Goal: Task Accomplishment & Management: Use online tool/utility

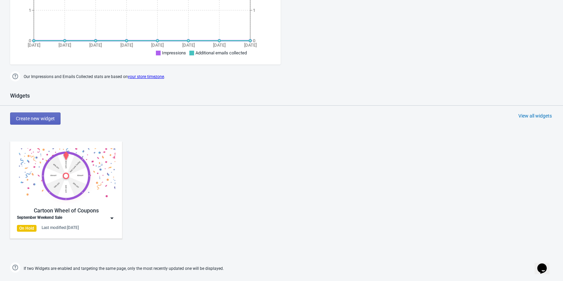
scroll to position [237, 0]
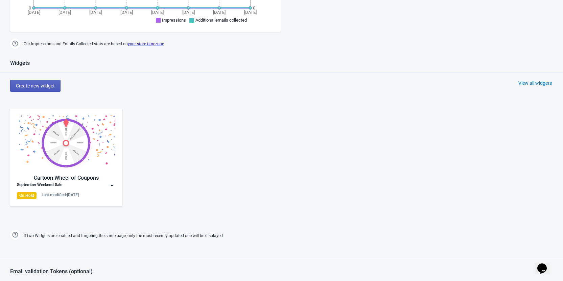
click at [32, 90] on button "Create new widget" at bounding box center [35, 86] width 50 height 12
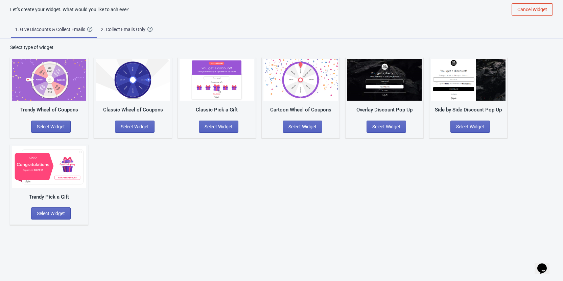
scroll to position [7, 0]
click at [533, 12] on button "Cancel Widget" at bounding box center [531, 9] width 41 height 12
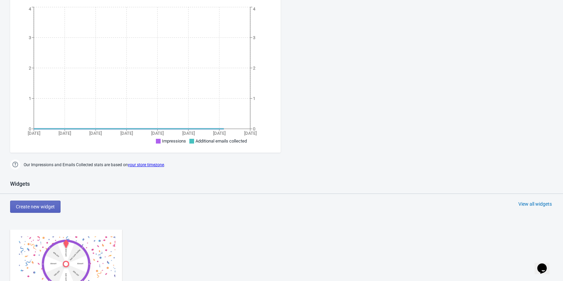
scroll to position [176, 0]
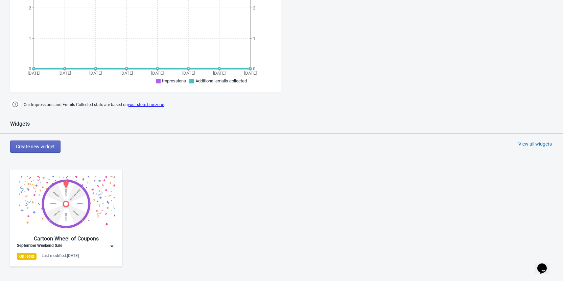
click at [109, 246] on img at bounding box center [111, 246] width 7 height 7
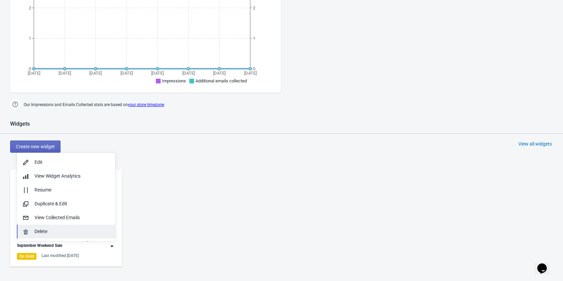
click at [43, 233] on div "Delete" at bounding box center [71, 231] width 75 height 7
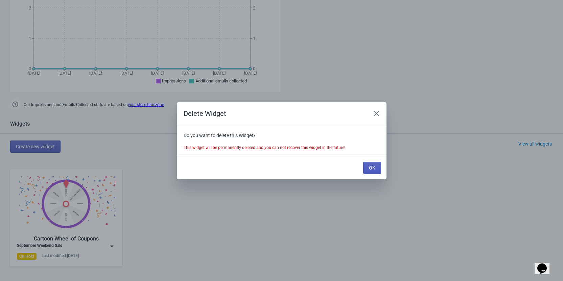
click at [370, 165] on span "OK" at bounding box center [372, 167] width 6 height 5
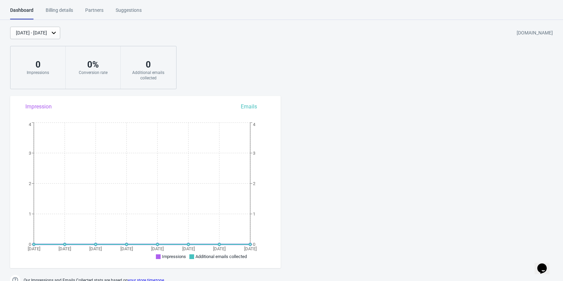
scroll to position [176, 0]
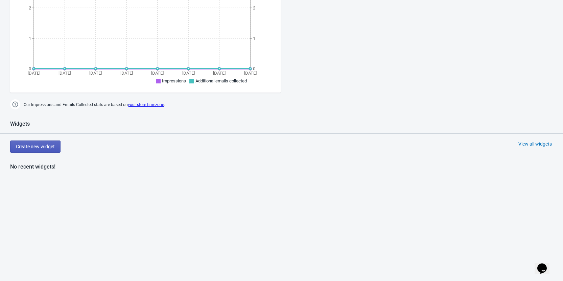
click at [53, 149] on span "Create new widget" at bounding box center [35, 146] width 39 height 5
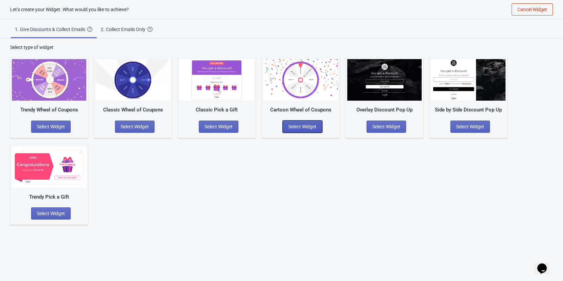
click at [310, 128] on span "Select Widget" at bounding box center [302, 126] width 28 height 5
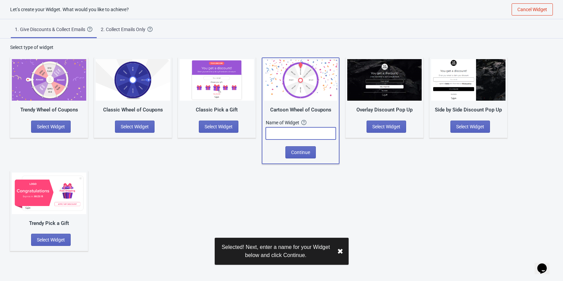
click at [295, 136] on input "text" at bounding box center [301, 133] width 70 height 12
type input "H"
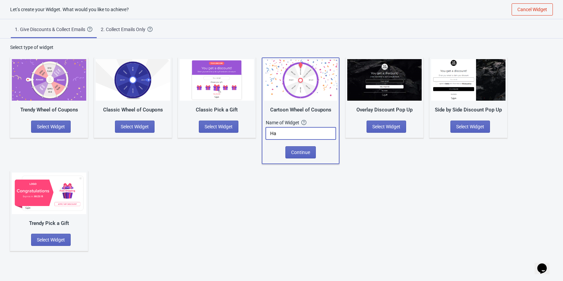
type input "H"
type input "October Hat Spin and Win"
click at [296, 150] on span "Continue" at bounding box center [300, 152] width 19 height 5
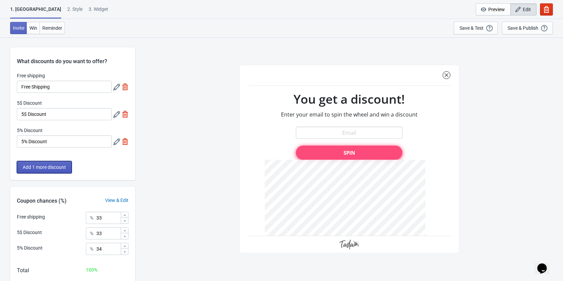
click at [38, 172] on button "Add 1 more discount" at bounding box center [44, 167] width 55 height 12
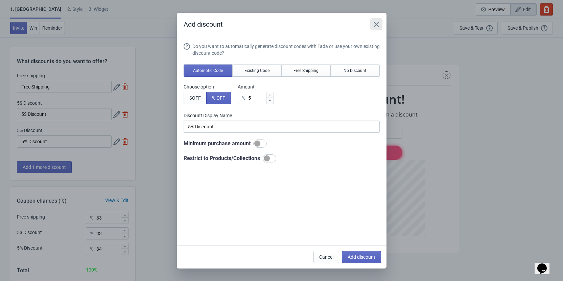
click at [377, 21] on icon "Close" at bounding box center [376, 24] width 7 height 7
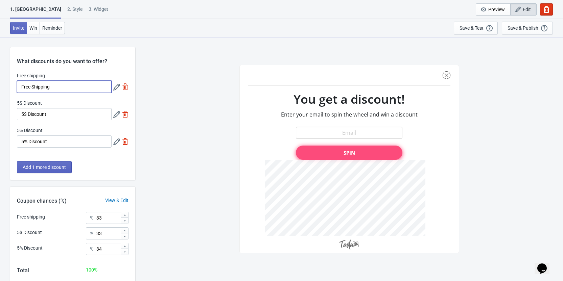
drag, startPoint x: 70, startPoint y: 88, endPoint x: 76, endPoint y: 89, distance: 6.8
click at [70, 88] on input "Free Shipping" at bounding box center [64, 87] width 95 height 12
click at [125, 88] on div at bounding box center [120, 87] width 15 height 12
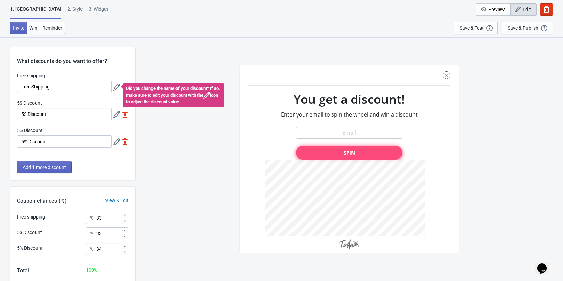
click at [186, 125] on div "SASDERWERT3H You get a discount! Enter your email to spin the wheel and win a d…" at bounding box center [349, 159] width 421 height 244
click at [124, 116] on img at bounding box center [125, 114] width 7 height 7
type input "50"
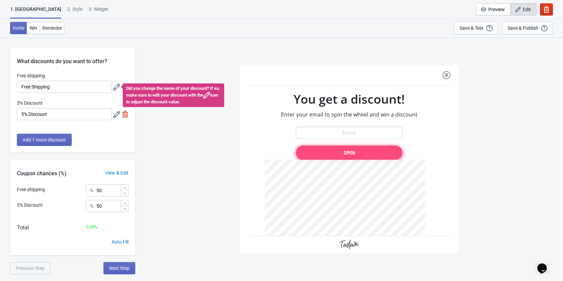
click at [126, 117] on img at bounding box center [125, 114] width 7 height 7
type input "100"
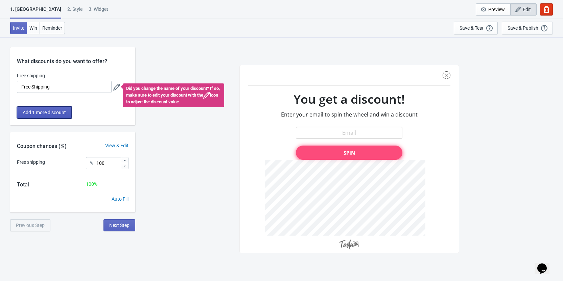
click at [44, 109] on button "Add 1 more discount" at bounding box center [44, 112] width 55 height 12
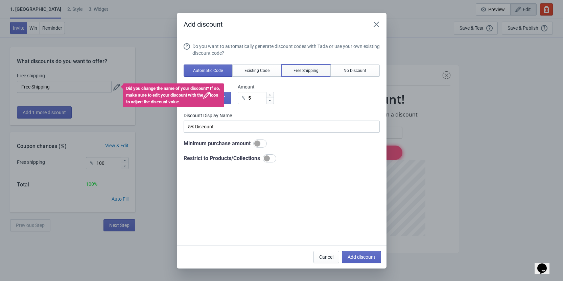
click at [305, 72] on span "Free Shipping" at bounding box center [305, 70] width 25 height 5
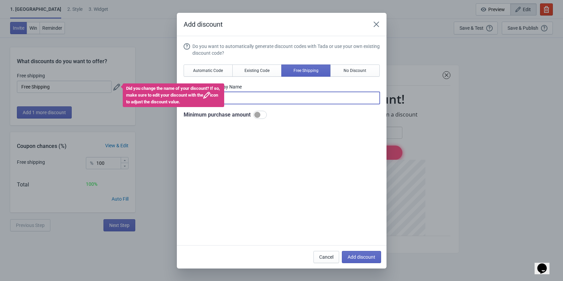
click at [246, 100] on input "Free Shipping" at bounding box center [281, 98] width 196 height 12
drag, startPoint x: 239, startPoint y: 96, endPoint x: 108, endPoint y: 96, distance: 130.4
click at [108, 96] on div "Add discount Do you want to automatically generate discount codes with Tada or …" at bounding box center [281, 141] width 563 height 256
type input "Free ShippingFREE"
click at [111, 87] on div "Add discount Do you want to automatically generate discount codes with Tada or …" at bounding box center [281, 141] width 563 height 256
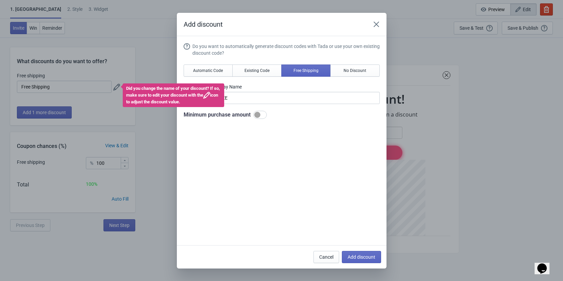
click at [119, 84] on div "Add discount Do you want to automatically generate discount codes with Tada or …" at bounding box center [281, 141] width 563 height 256
click at [376, 26] on icon "Close" at bounding box center [376, 24] width 7 height 7
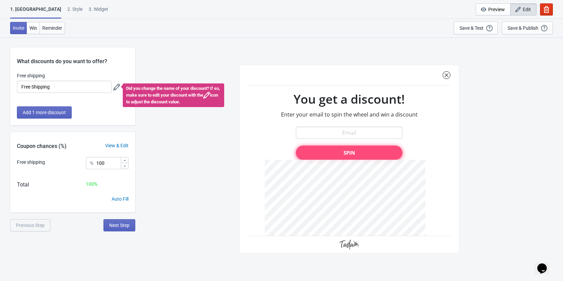
click at [121, 86] on div "Did you change the name of your discount? If so, make sure to edit your discoun…" at bounding box center [120, 87] width 15 height 12
click at [115, 87] on icon at bounding box center [116, 87] width 7 height 7
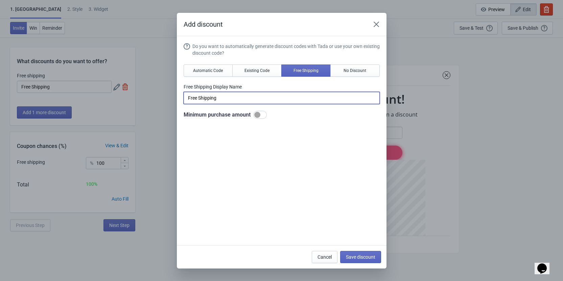
drag, startPoint x: 248, startPoint y: 98, endPoint x: 158, endPoint y: 98, distance: 89.5
click at [158, 98] on div "Add discount Do you want to automatically generate discount codes with Tada or …" at bounding box center [281, 141] width 563 height 256
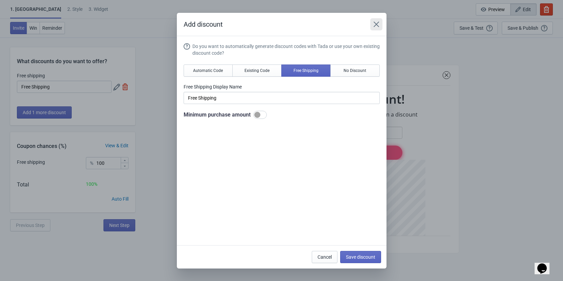
click at [377, 24] on icon "Close" at bounding box center [376, 24] width 7 height 7
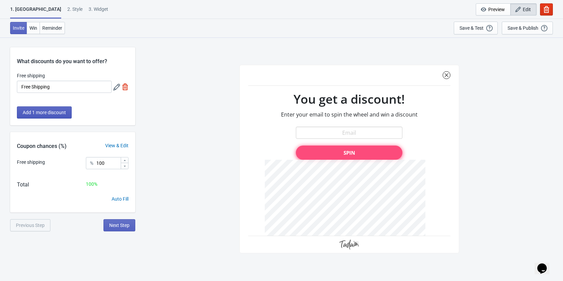
click at [63, 112] on span "Add 1 more discount" at bounding box center [44, 112] width 43 height 5
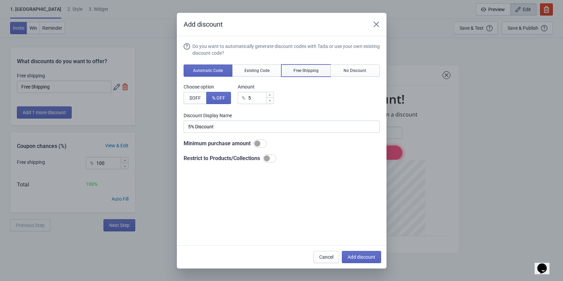
click at [319, 73] on button "Free Shipping" at bounding box center [305, 71] width 49 height 12
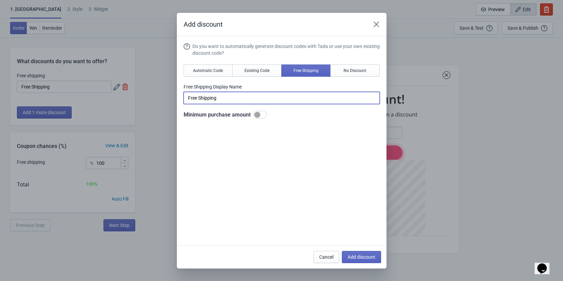
drag, startPoint x: 220, startPoint y: 97, endPoint x: 165, endPoint y: 98, distance: 55.4
click at [165, 98] on div "Add discount Do you want to automatically generate discount codes with Tada or …" at bounding box center [281, 141] width 563 height 256
click at [220, 99] on input "Free Shipping" at bounding box center [281, 98] width 196 height 12
drag, startPoint x: 220, startPoint y: 99, endPoint x: 149, endPoint y: 100, distance: 71.0
click at [149, 100] on div "Add discount Do you want to automatically generate discount codes with Tada or …" at bounding box center [281, 141] width 563 height 256
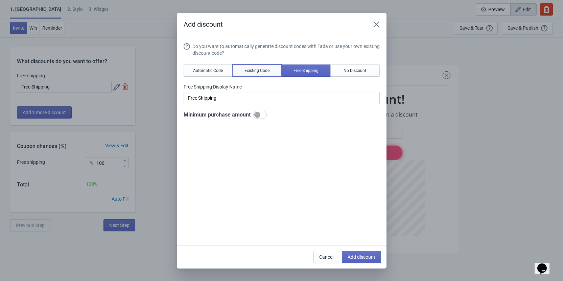
click at [270, 72] on button "Existing Code" at bounding box center [256, 71] width 49 height 12
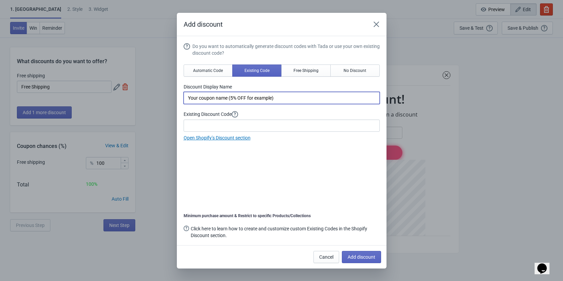
drag, startPoint x: 300, startPoint y: 99, endPoint x: 78, endPoint y: 99, distance: 221.7
click at [78, 99] on div "Add discount Do you want to automatically generate discount codes with Tada or …" at bounding box center [281, 141] width 563 height 256
type input "Free Ship"
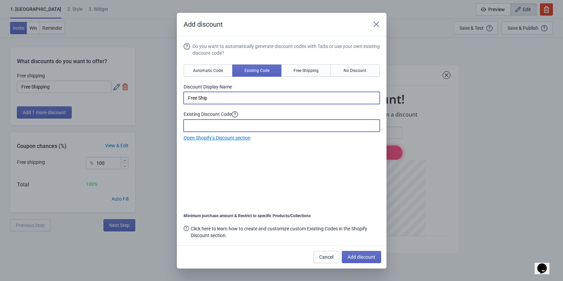
click at [241, 122] on input at bounding box center [281, 126] width 196 height 12
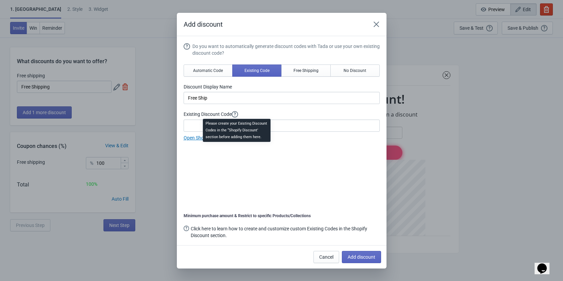
click at [229, 127] on div "Please create your Existing Discount Codes in the “Shopify Discount’ section be…" at bounding box center [236, 133] width 78 height 30
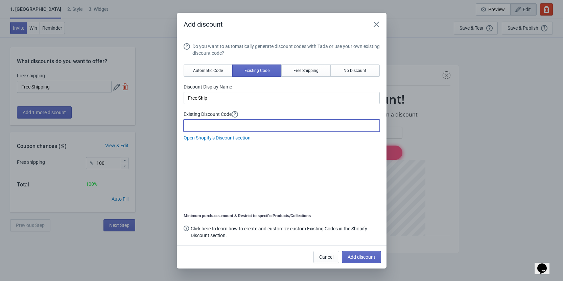
click at [196, 120] on input at bounding box center [281, 126] width 196 height 12
type input "HATFREESHIP"
click at [369, 258] on span "Add discount" at bounding box center [361, 256] width 28 height 5
type input "50"
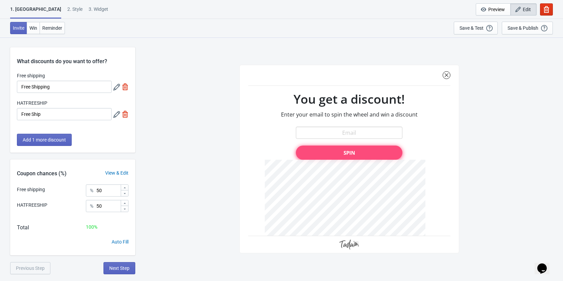
click at [124, 89] on img at bounding box center [125, 86] width 7 height 7
type input "HATFREESHIP"
type input "100"
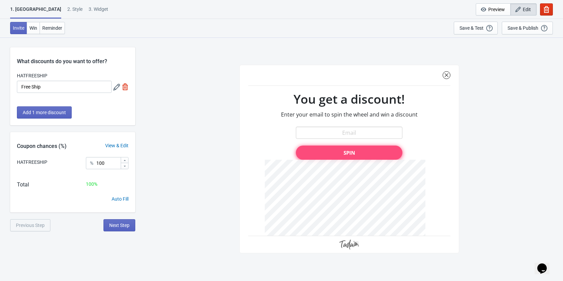
click at [117, 87] on icon at bounding box center [116, 87] width 7 height 7
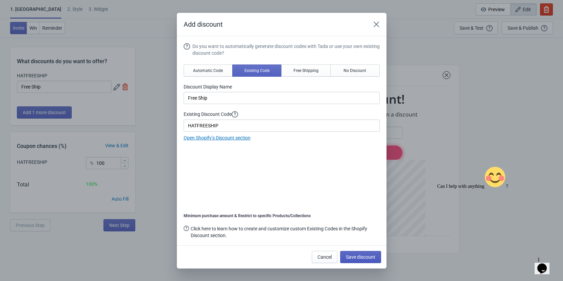
click at [375, 253] on button "Save discount" at bounding box center [360, 257] width 41 height 12
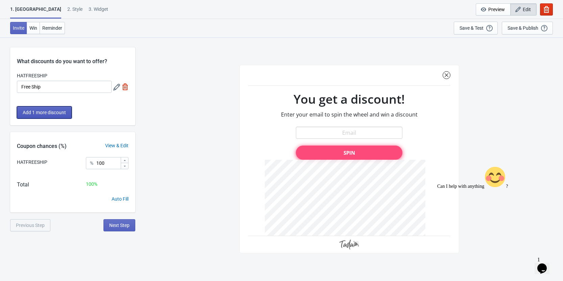
click at [42, 115] on span "Add 1 more discount" at bounding box center [44, 112] width 43 height 5
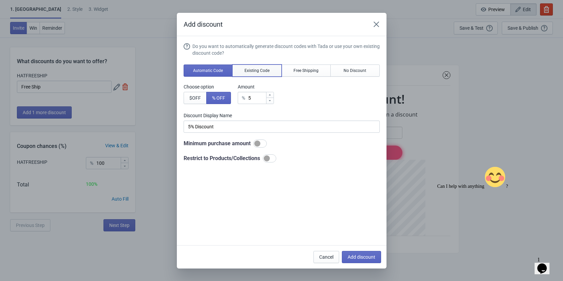
click at [265, 73] on span "Existing Code" at bounding box center [256, 70] width 25 height 5
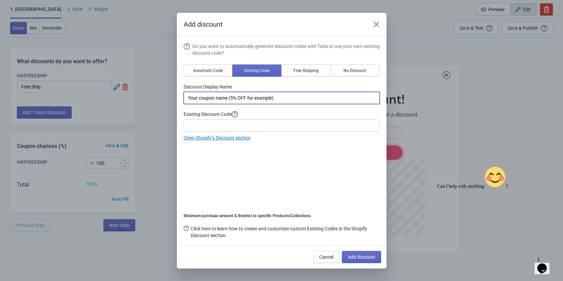
drag, startPoint x: 303, startPoint y: 100, endPoint x: 123, endPoint y: 98, distance: 180.5
click at [123, 98] on div "Add discount Do you want to automatically generate discount codes with Tada or …" at bounding box center [281, 141] width 563 height 256
type input "15% OFF"
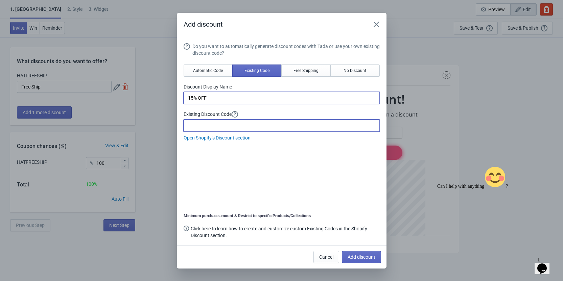
click at [223, 122] on input at bounding box center [281, 126] width 196 height 12
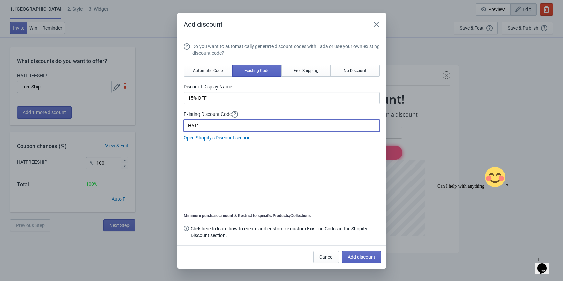
type input "HAT15"
drag, startPoint x: 217, startPoint y: 127, endPoint x: 153, endPoint y: 125, distance: 63.6
click at [153, 125] on div "Add discount Do you want to automatically generate discount codes with Tada or …" at bounding box center [281, 141] width 563 height 256
click at [192, 124] on input at bounding box center [281, 126] width 196 height 12
type input "H"
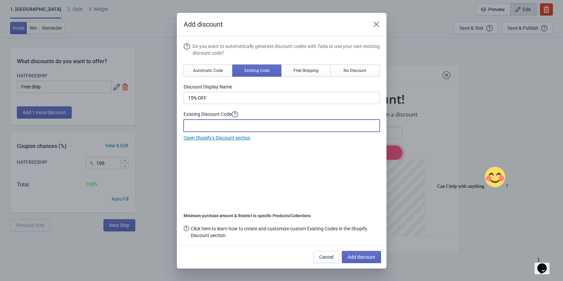
click at [217, 123] on input at bounding box center [281, 126] width 196 height 12
paste input "5J8EGYSK3XRW"
type input "5J8EGYSK3XRW"
click at [288, 156] on div "Do you want to automatically generate discount codes with Tada or use your own …" at bounding box center [281, 141] width 196 height 197
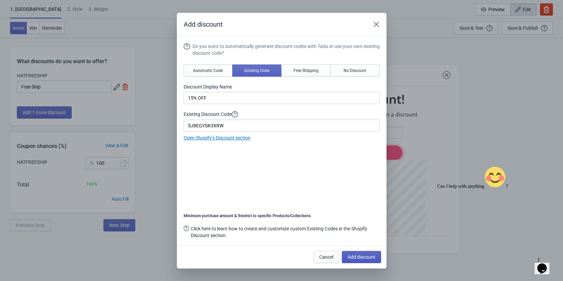
click at [364, 262] on button "Add discount" at bounding box center [361, 257] width 39 height 12
type input "50"
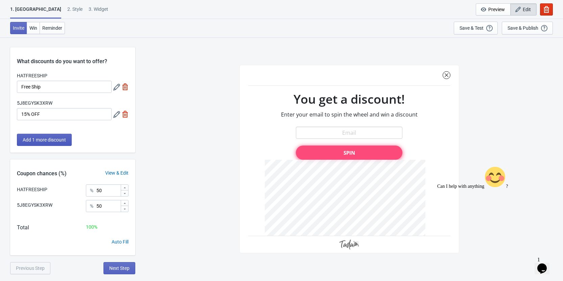
click at [29, 140] on span "Add 1 more discount" at bounding box center [44, 139] width 43 height 5
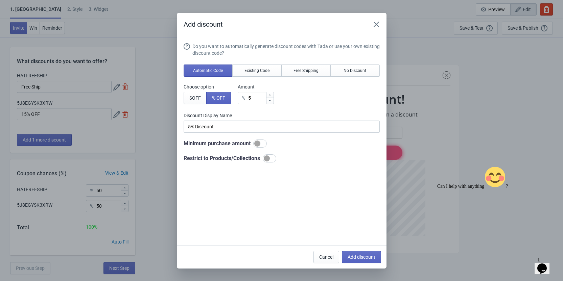
click at [249, 77] on div "Do you want to automatically generate discount codes with Tada or use your own …" at bounding box center [281, 103] width 196 height 120
click at [251, 73] on button "Existing Code" at bounding box center [256, 71] width 49 height 12
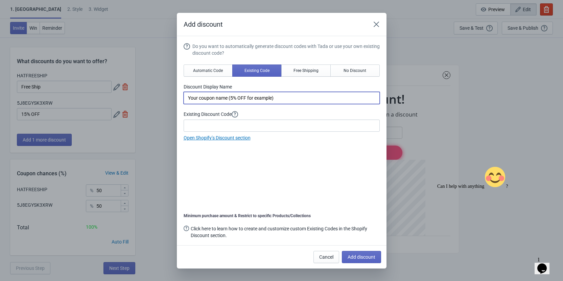
drag, startPoint x: 279, startPoint y: 97, endPoint x: 158, endPoint y: 96, distance: 120.6
click at [158, 96] on div "Add discount Do you want to automatically generate discount codes with Tada or …" at bounding box center [281, 141] width 563 height 256
type input "20% OFF"
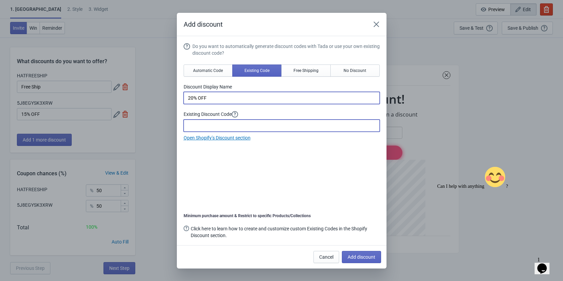
click at [190, 127] on input at bounding box center [281, 126] width 196 height 12
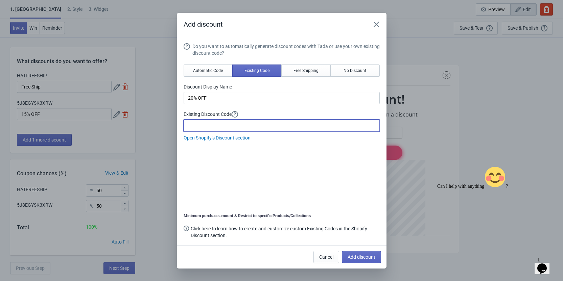
paste input "89Q2G2HNY878"
type input "89Q2G2HNY878"
click at [336, 173] on div "Do you want to automatically generate discount codes with Tada or use your own …" at bounding box center [281, 141] width 196 height 197
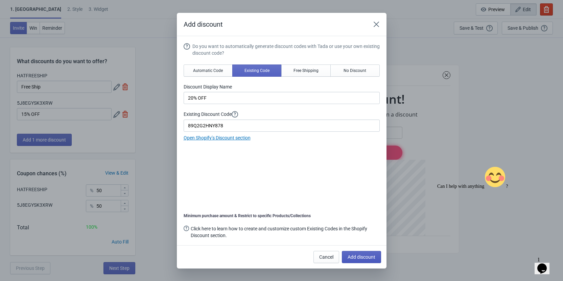
click at [357, 261] on button "Add discount" at bounding box center [361, 257] width 39 height 12
type input "33"
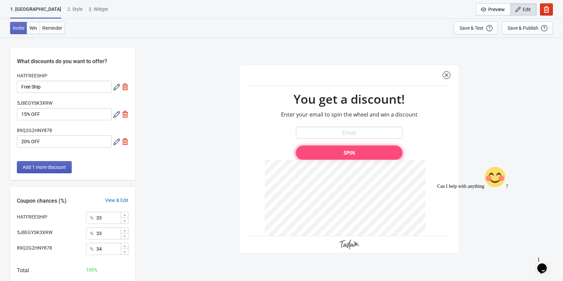
click at [47, 165] on span "Add 1 more discount" at bounding box center [44, 167] width 43 height 5
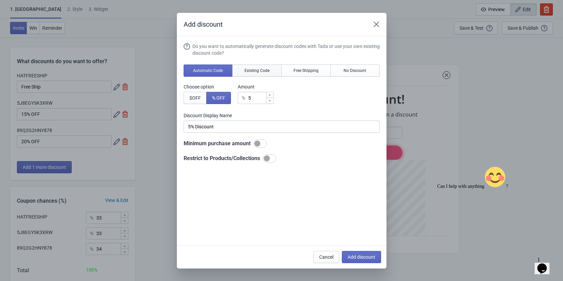
click at [251, 71] on span "Existing Code" at bounding box center [256, 70] width 25 height 5
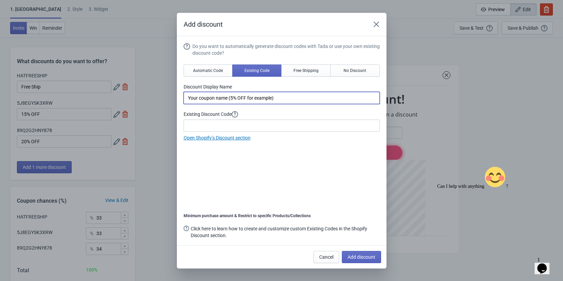
drag, startPoint x: 283, startPoint y: 100, endPoint x: 136, endPoint y: 82, distance: 147.7
click at [136, 82] on div "Add discount Do you want to automatically generate discount codes with Tada or …" at bounding box center [281, 141] width 563 height 256
type input "25% OFF"
click at [246, 132] on div "Do you want to automatically generate discount codes with Tada or use your own …" at bounding box center [281, 92] width 196 height 99
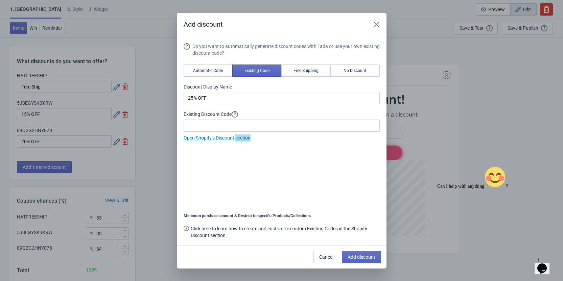
click at [246, 131] on div "Do you want to automatically generate discount codes with Tada or use your own …" at bounding box center [281, 92] width 196 height 99
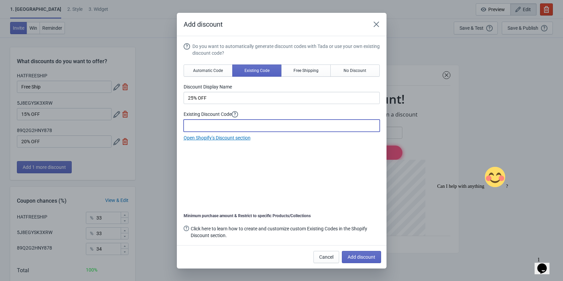
click at [246, 127] on input at bounding box center [281, 126] width 196 height 12
paste input "5YJX5B11E8PH"
type input "5YJX5B11E8PH"
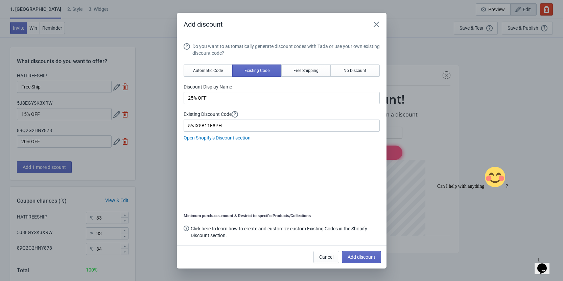
click at [277, 154] on div "Do you want to automatically generate discount codes with Tada or use your own …" at bounding box center [281, 141] width 196 height 197
click at [369, 254] on span "Add discount" at bounding box center [361, 256] width 28 height 5
type input "25"
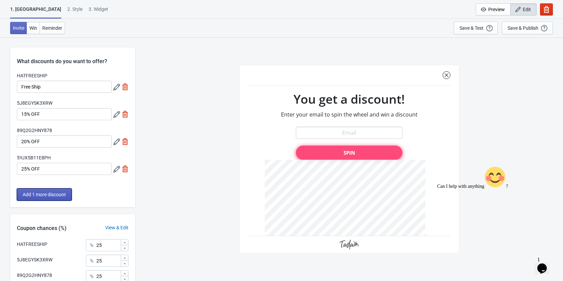
click at [44, 196] on span "Add 1 more discount" at bounding box center [44, 194] width 43 height 5
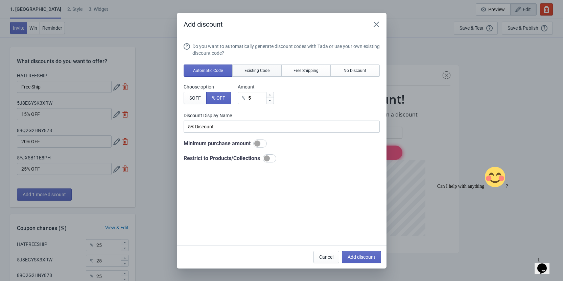
click at [243, 72] on button "Existing Code" at bounding box center [256, 71] width 49 height 12
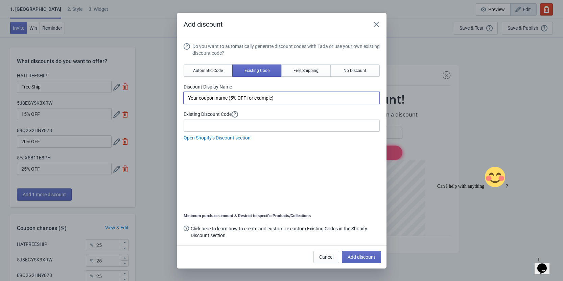
drag, startPoint x: 278, startPoint y: 96, endPoint x: 147, endPoint y: 96, distance: 131.1
click at [147, 96] on div "Add discount Do you want to automatically generate discount codes with Tada or …" at bounding box center [281, 141] width 563 height 256
type input "30% OFF"
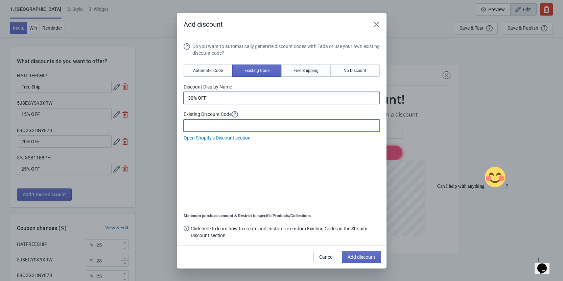
click at [238, 123] on input at bounding box center [281, 126] width 196 height 12
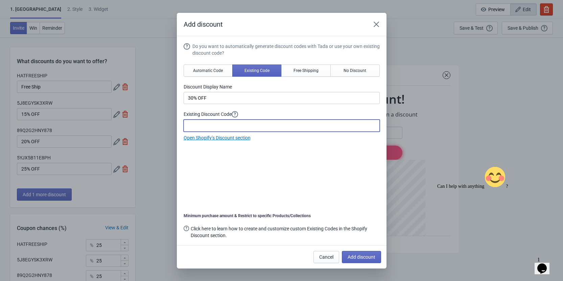
paste input "BXES37PM0F71"
type input "BXES37PM0F71"
click at [370, 259] on span "Add discount" at bounding box center [361, 256] width 28 height 5
type input "20"
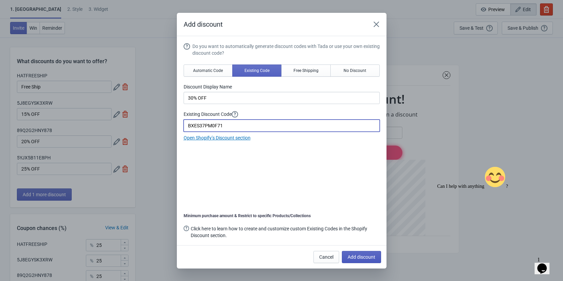
type input "20"
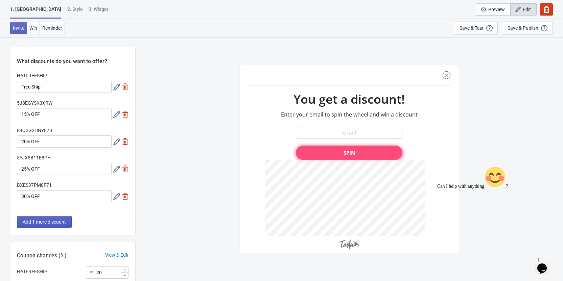
click at [37, 223] on span "Add 1 more discount" at bounding box center [44, 221] width 43 height 5
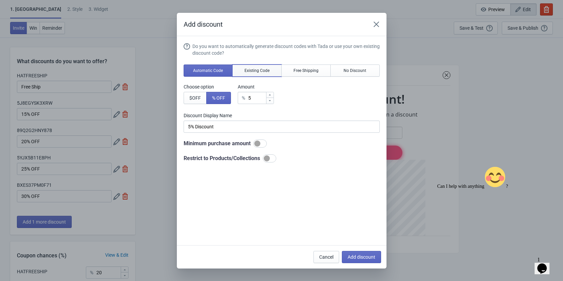
click at [244, 74] on button "Existing Code" at bounding box center [256, 71] width 49 height 12
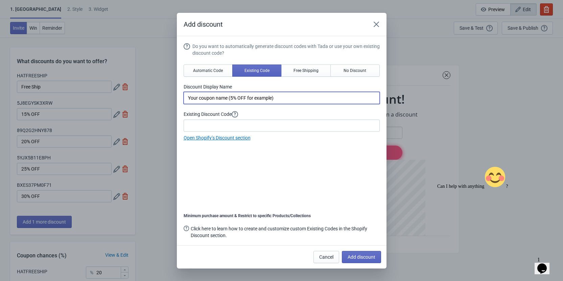
drag, startPoint x: 276, startPoint y: 96, endPoint x: 146, endPoint y: 80, distance: 131.0
click at [146, 80] on div "Add discount Do you want to automatically generate discount codes with Tada or …" at bounding box center [281, 141] width 563 height 256
type input "35% OFF"
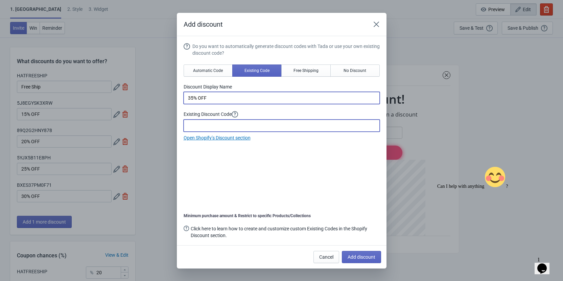
drag, startPoint x: 225, startPoint y: 123, endPoint x: 224, endPoint y: 130, distance: 6.4
click at [225, 123] on input at bounding box center [281, 126] width 196 height 12
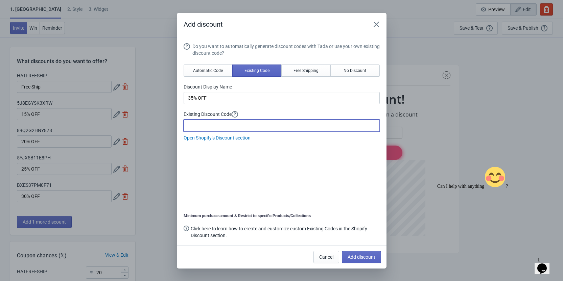
paste input "4S9Y3B4EN0Q0"
type input "4S9Y3B4EN0Q0"
click at [315, 172] on div "Do you want to automatically generate discount codes with Tada or use your own …" at bounding box center [281, 141] width 196 height 197
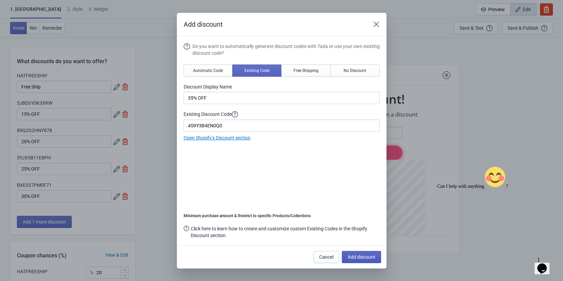
click at [373, 260] on span "Add discount" at bounding box center [361, 256] width 28 height 5
type input "16"
type input "17"
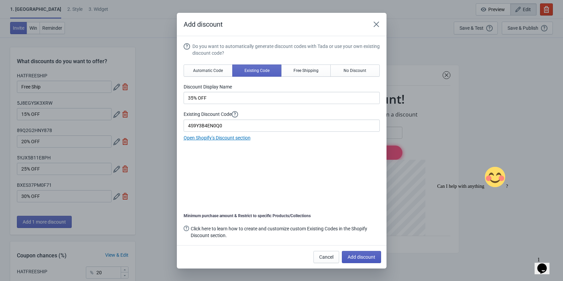
type input "17"
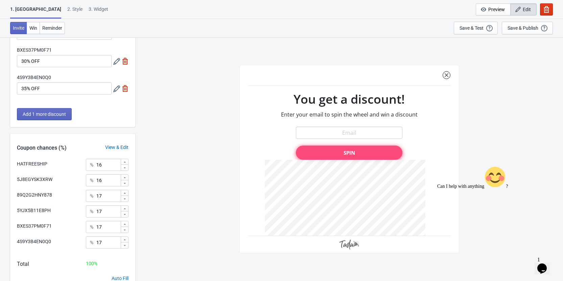
scroll to position [165, 0]
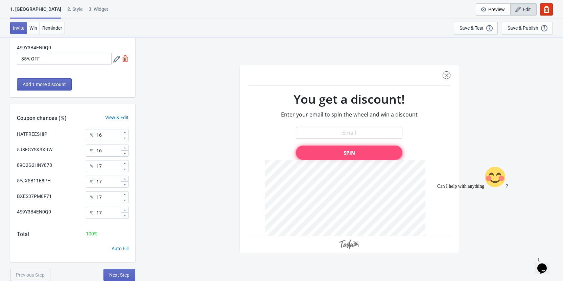
click at [125, 132] on icon at bounding box center [125, 132] width 2 height 1
type input "20"
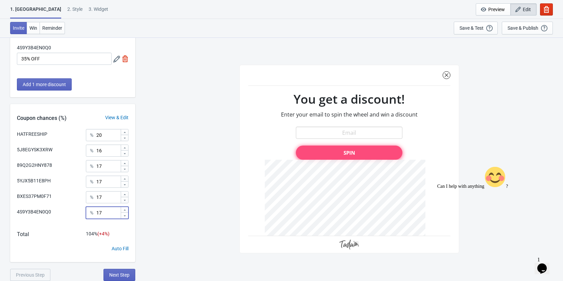
click at [126, 217] on icon at bounding box center [125, 216] width 4 height 4
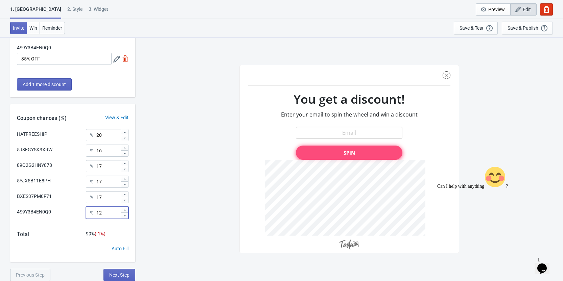
click at [126, 217] on icon at bounding box center [125, 216] width 4 height 4
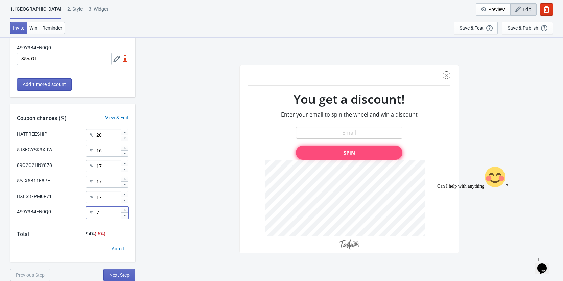
click at [126, 217] on icon at bounding box center [125, 216] width 4 height 4
click at [126, 216] on icon at bounding box center [125, 216] width 4 height 4
type input "3"
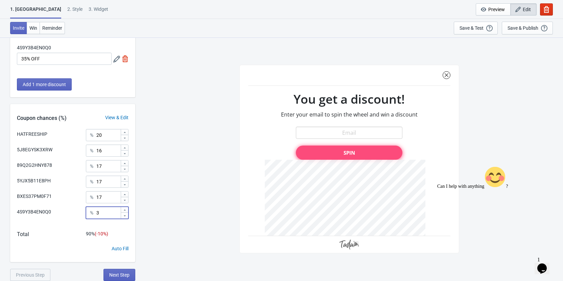
click at [124, 201] on icon at bounding box center [125, 200] width 4 height 4
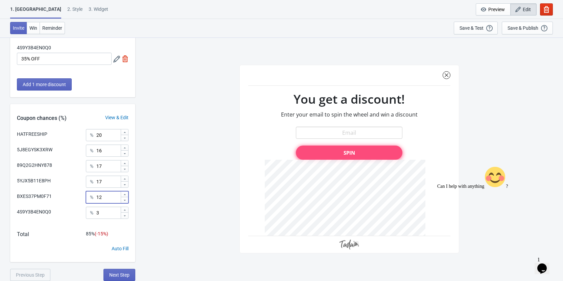
click at [124, 201] on icon at bounding box center [125, 200] width 4 height 4
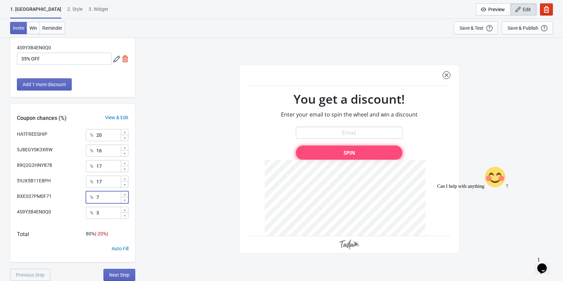
click at [124, 201] on icon at bounding box center [125, 200] width 4 height 4
type input "5"
click at [126, 184] on icon at bounding box center [125, 185] width 4 height 4
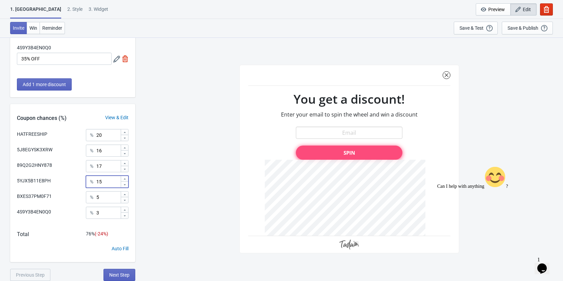
click at [126, 184] on icon at bounding box center [125, 185] width 4 height 4
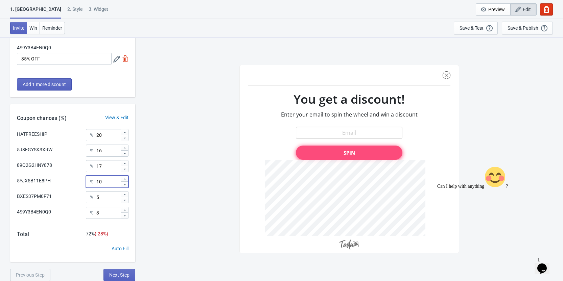
click at [126, 184] on icon at bounding box center [125, 185] width 4 height 4
type input "8"
click at [125, 133] on icon at bounding box center [125, 132] width 4 height 4
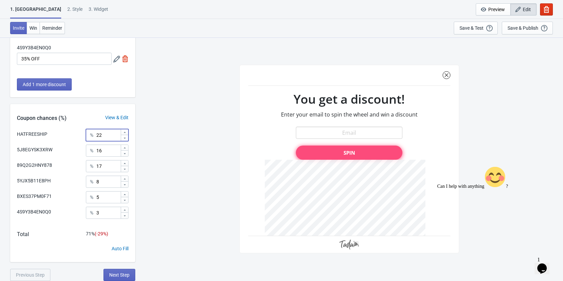
click at [125, 133] on icon at bounding box center [125, 132] width 4 height 4
type input "25"
click at [126, 150] on div at bounding box center [124, 148] width 7 height 6
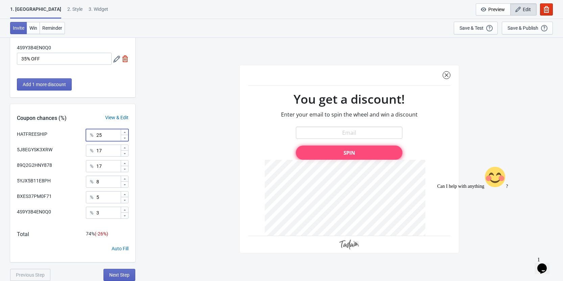
click at [126, 150] on div at bounding box center [124, 148] width 7 height 6
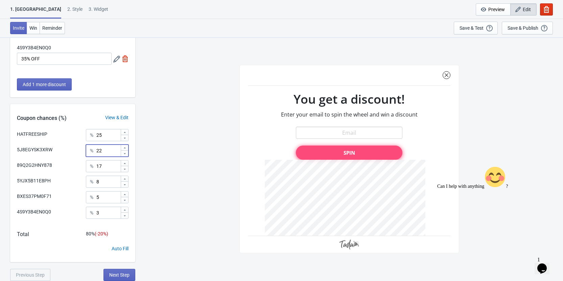
click at [126, 150] on div at bounding box center [124, 148] width 7 height 6
type input "25"
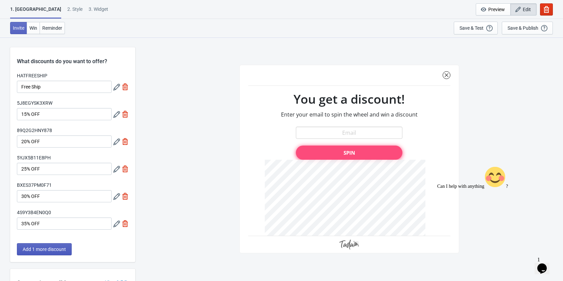
click at [45, 246] on button "Add 1 more discount" at bounding box center [44, 249] width 55 height 12
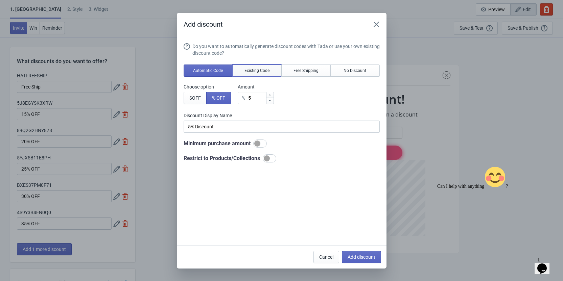
click at [249, 68] on span "Existing Code" at bounding box center [256, 70] width 25 height 5
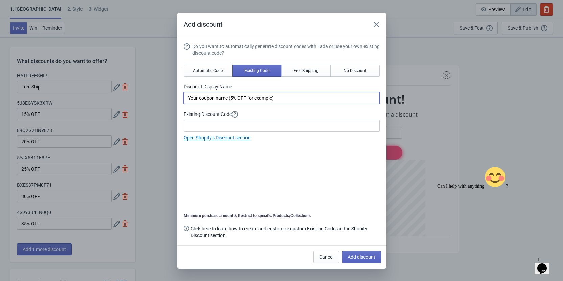
drag, startPoint x: 285, startPoint y: 99, endPoint x: 151, endPoint y: 94, distance: 133.6
click at [151, 94] on div "Add discount Do you want to automatically generate discount codes with Tada or …" at bounding box center [281, 141] width 563 height 256
type input "FREE HAT w/ Purchase"
click at [274, 162] on div "Do you want to automatically generate discount codes with Tada or use your own …" at bounding box center [281, 141] width 196 height 197
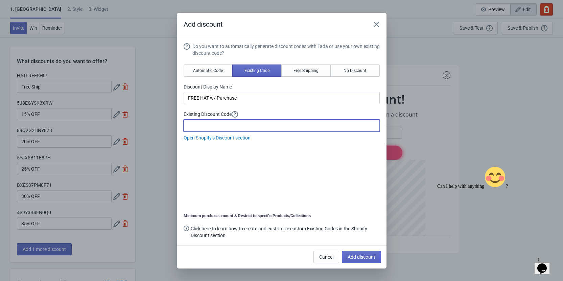
click at [248, 127] on input at bounding box center [281, 126] width 196 height 12
click at [255, 123] on input at bounding box center [281, 126] width 196 height 12
paste input "HC0SK02EE30A"
type input "HC0SK02EE30A"
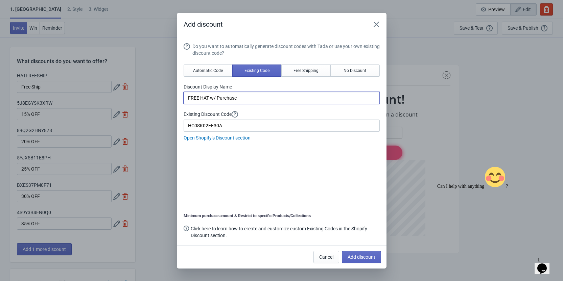
drag, startPoint x: 240, startPoint y: 98, endPoint x: 125, endPoint y: 95, distance: 114.9
click at [125, 95] on div "Add discount Do you want to automatically generate discount codes with Tada or …" at bounding box center [281, 141] width 563 height 256
type input "F"
type input "FREE HAT W/ ORDER"
click at [273, 186] on div "Do you want to automatically generate discount codes with Tada or use your own …" at bounding box center [281, 141] width 196 height 197
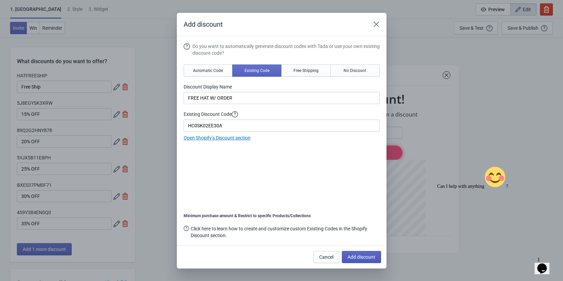
click at [371, 260] on button "Add discount" at bounding box center [361, 257] width 39 height 12
type input "14"
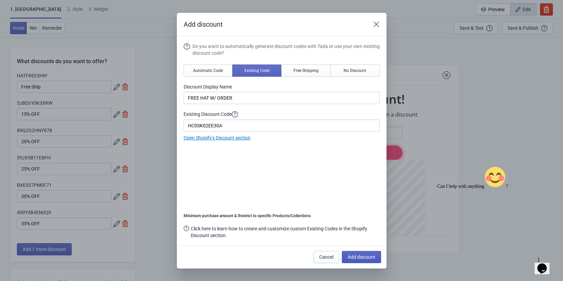
type input "14"
type input "15"
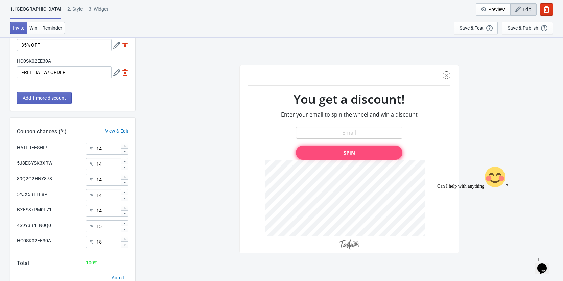
scroll to position [208, 0]
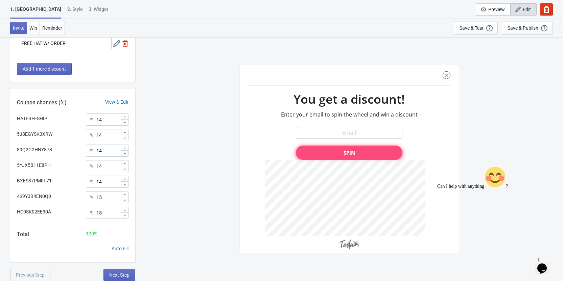
click at [123, 117] on icon at bounding box center [125, 117] width 4 height 4
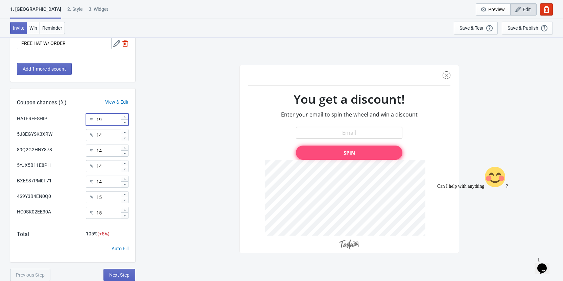
click at [123, 117] on icon at bounding box center [125, 117] width 4 height 4
type input "20"
drag, startPoint x: 108, startPoint y: 198, endPoint x: 76, endPoint y: 198, distance: 31.4
click at [76, 198] on div "4S9Y3B4EN0Q0 % 15" at bounding box center [73, 195] width 112 height 9
type input "2"
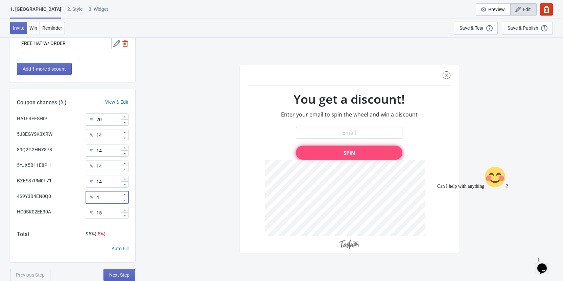
type input "4"
click at [104, 181] on input "14" at bounding box center [108, 182] width 24 height 12
type input "1"
type input "8"
click at [105, 171] on input "14" at bounding box center [108, 166] width 24 height 12
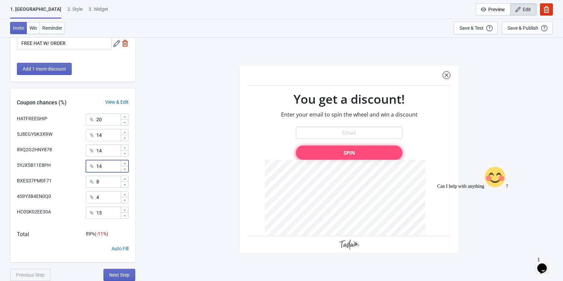
type input "1"
type input "12"
click at [108, 155] on input "14" at bounding box center [108, 151] width 24 height 12
type input "1"
type input "16"
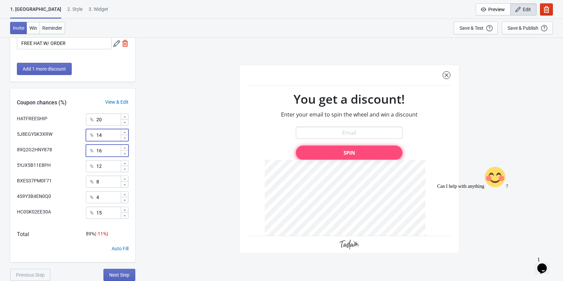
click at [104, 134] on input "14" at bounding box center [108, 135] width 24 height 12
type input "1"
type input "20"
click at [205, 143] on div "HATFREESHIP You get a discount! Enter your email to spin the wheel and win a di…" at bounding box center [349, 159] width 421 height 244
click at [107, 210] on input "15" at bounding box center [108, 213] width 24 height 12
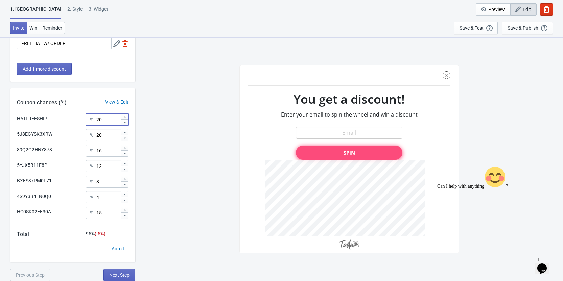
click at [124, 117] on icon at bounding box center [125, 117] width 4 height 4
click at [124, 123] on icon at bounding box center [125, 123] width 4 height 4
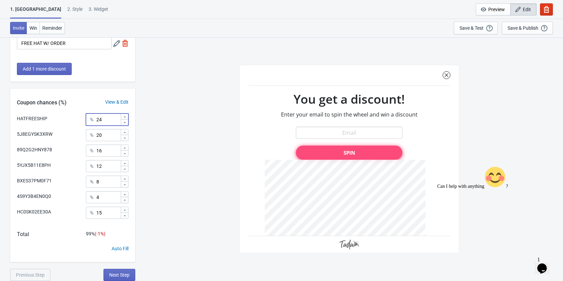
type input "23"
click at [124, 133] on icon at bounding box center [125, 132] width 4 height 4
type input "21"
click at [126, 211] on icon at bounding box center [125, 210] width 4 height 4
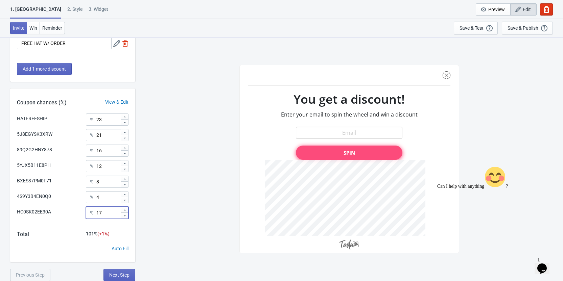
click at [125, 214] on icon at bounding box center [125, 216] width 4 height 4
click at [146, 206] on div "HATFREESHIP You get a discount! Enter your email to spin the wheel and win a di…" at bounding box center [349, 159] width 421 height 244
click at [124, 216] on icon at bounding box center [125, 215] width 2 height 1
type input "15"
click at [126, 132] on icon at bounding box center [125, 132] width 4 height 4
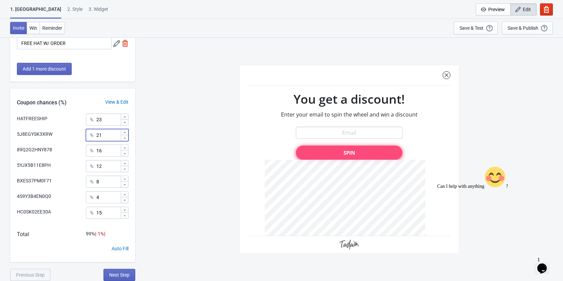
type input "22"
click at [148, 155] on div "HATFREESHIP You get a discount! Enter your email to spin the wheel and win a di…" at bounding box center [349, 159] width 421 height 244
click at [124, 147] on icon at bounding box center [125, 148] width 4 height 4
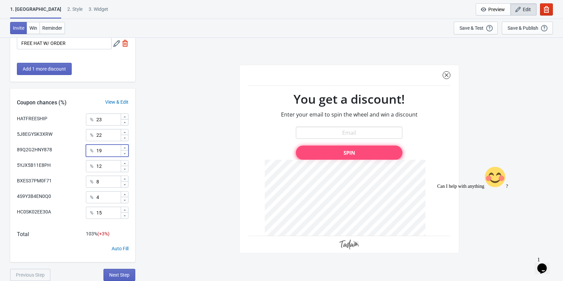
click at [124, 147] on icon at bounding box center [125, 148] width 4 height 4
type input "20"
click at [127, 137] on div at bounding box center [124, 138] width 7 height 6
click at [126, 139] on icon at bounding box center [125, 138] width 4 height 4
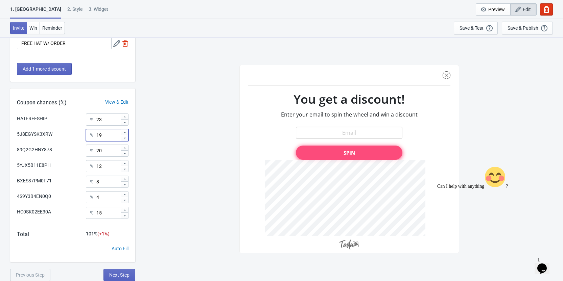
click at [126, 139] on icon at bounding box center [125, 138] width 4 height 4
type input "18"
click at [123, 163] on icon at bounding box center [125, 164] width 4 height 4
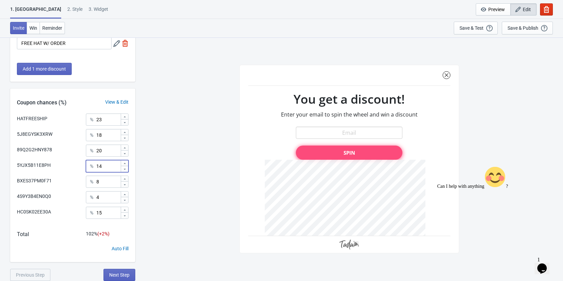
type input "15"
click at [125, 139] on icon at bounding box center [125, 138] width 4 height 4
type input "15"
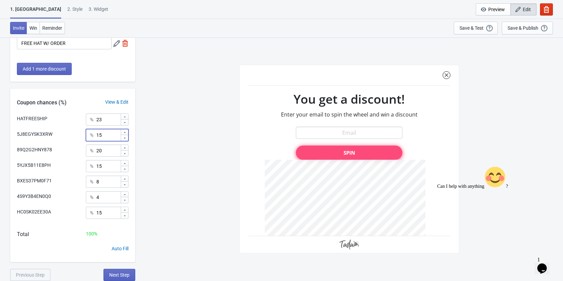
click at [124, 163] on icon at bounding box center [125, 164] width 4 height 4
click at [124, 164] on icon at bounding box center [125, 163] width 2 height 1
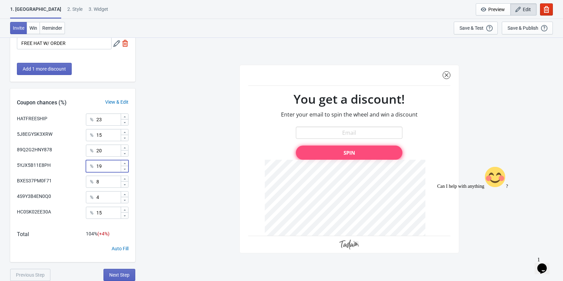
type input "20"
click at [123, 184] on icon at bounding box center [125, 185] width 4 height 4
type input "5"
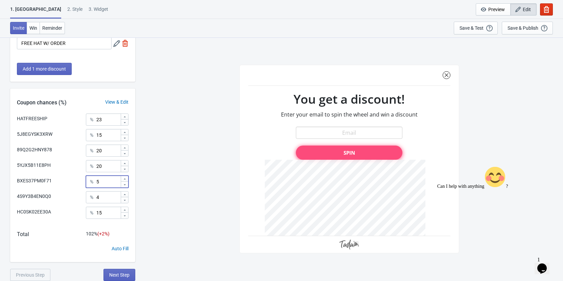
click at [125, 199] on icon at bounding box center [125, 200] width 4 height 4
type input "2"
click at [155, 201] on div "HATFREESHIP You get a discount! Enter your email to spin the wheel and win a di…" at bounding box center [349, 159] width 421 height 244
click at [127, 277] on span "Next Step" at bounding box center [119, 274] width 20 height 5
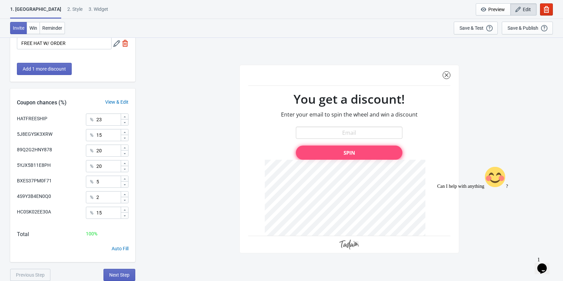
scroll to position [0, 0]
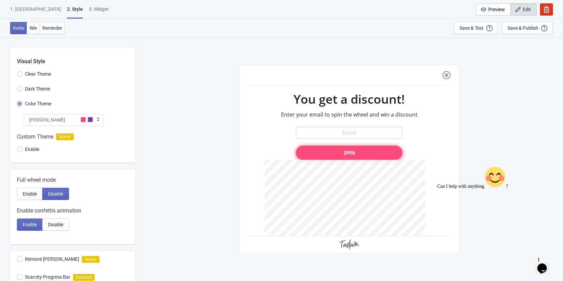
click at [55, 120] on div "[PERSON_NAME]" at bounding box center [64, 120] width 80 height 12
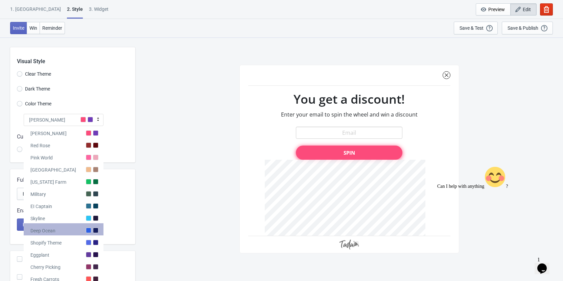
click at [56, 232] on div "Deep Ocean" at bounding box center [64, 229] width 80 height 12
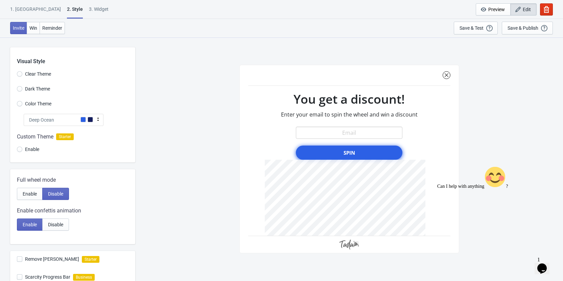
click at [187, 180] on div "HATFREESHIP You get a discount! Enter your email to spin the wheel and win a di…" at bounding box center [349, 159] width 421 height 244
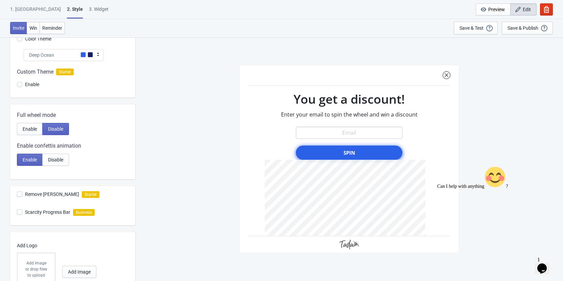
scroll to position [68, 0]
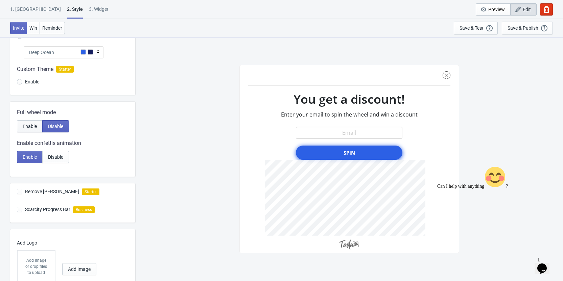
click at [28, 128] on span "Enable" at bounding box center [30, 126] width 14 height 5
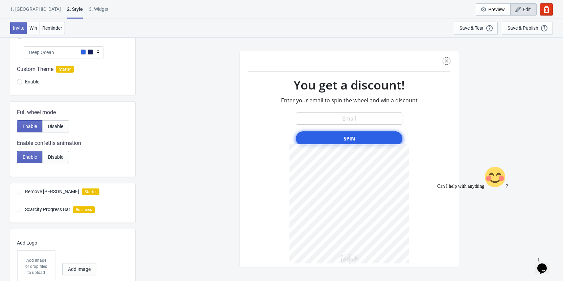
click at [163, 165] on div "HATFREESHIP You get a discount! Enter your email to spin the wheel and win a di…" at bounding box center [349, 159] width 421 height 244
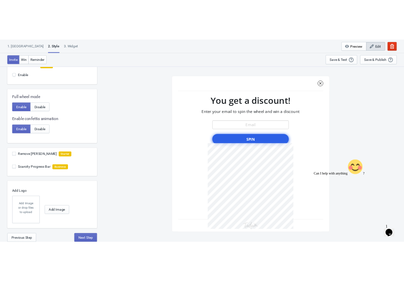
scroll to position [101, 0]
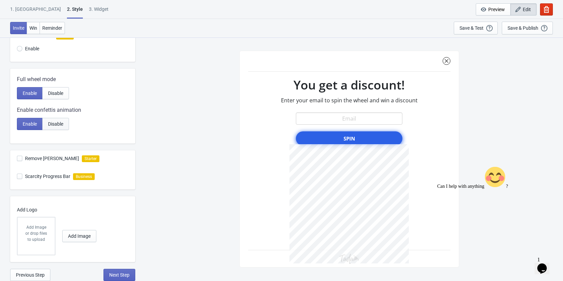
click at [53, 126] on span "Disable" at bounding box center [55, 123] width 15 height 5
click at [75, 237] on span "Add Image" at bounding box center [79, 235] width 23 height 5
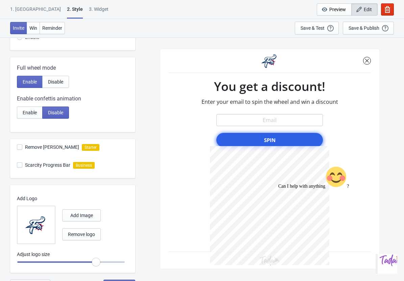
scroll to position [123, 0]
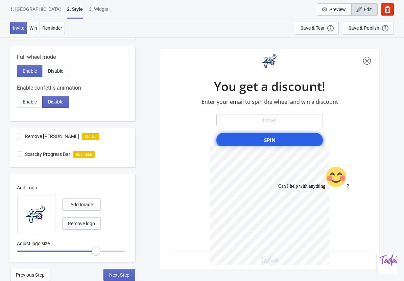
radio input "true"
type input "1.2"
radio input "true"
drag, startPoint x: 94, startPoint y: 251, endPoint x: 152, endPoint y: 251, distance: 57.8
type input "1.3"
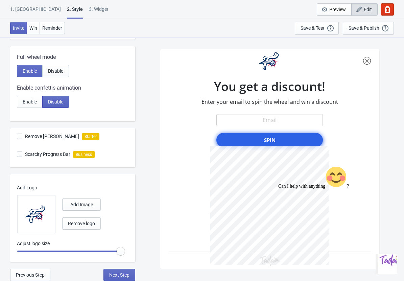
click at [125, 251] on input "range" at bounding box center [71, 251] width 108 height 12
click at [112, 273] on span "Next Step" at bounding box center [119, 274] width 20 height 5
select select "once"
select select "1"
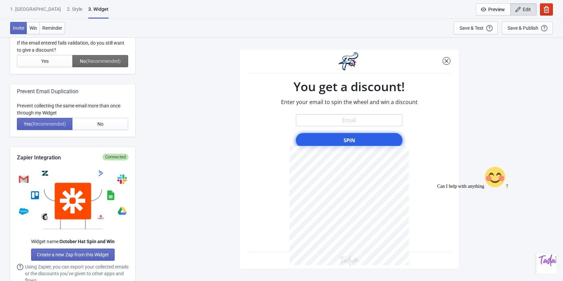
scroll to position [270, 0]
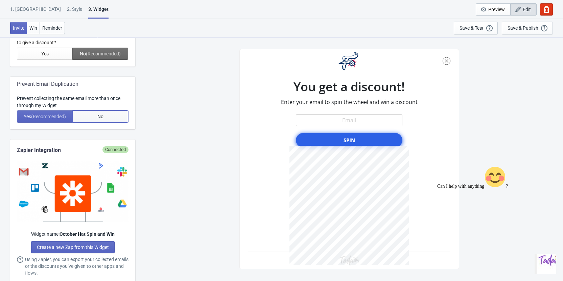
click at [101, 117] on span "No" at bounding box center [100, 116] width 6 height 5
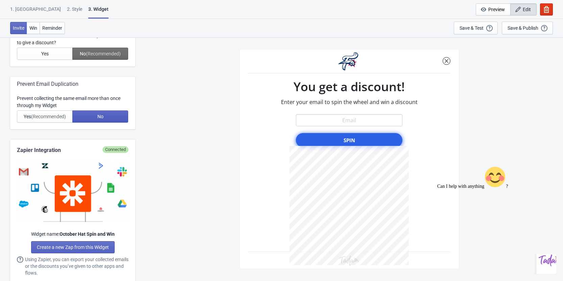
click at [175, 110] on div "HATFREESHIP You get a discount! Enter your email to spin the wheel and win a di…" at bounding box center [349, 159] width 421 height 244
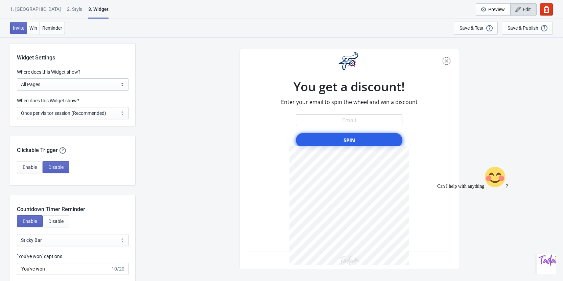
scroll to position [541, 0]
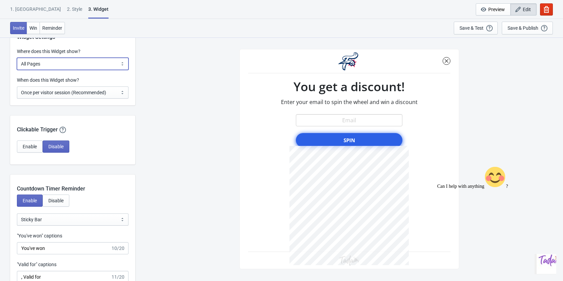
click at [88, 64] on select "All Pages All Product Pages All Blog Pages All Static Pages Specific Product(s)…" at bounding box center [73, 64] width 112 height 12
click at [17, 58] on select "All Pages All Product Pages All Blog Pages All Static Pages Specific Product(s)…" at bounding box center [73, 64] width 112 height 12
click at [159, 81] on div "HATFREESHIP You get a discount! Enter your email to spin the wheel and win a di…" at bounding box center [349, 159] width 421 height 244
click at [119, 95] on select "Every new visit of page Once every period of time Once per visitor session (Rec…" at bounding box center [73, 93] width 112 height 12
click at [17, 87] on select "Every new visit of page Once every period of time Once per visitor session (Rec…" at bounding box center [73, 93] width 112 height 12
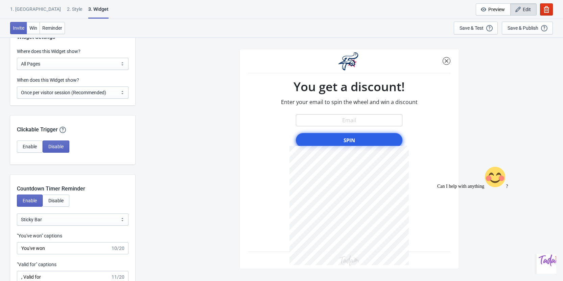
click at [173, 117] on div "HATFREESHIP You get a discount! Enter your email to spin the wheel and win a di…" at bounding box center [349, 159] width 421 height 244
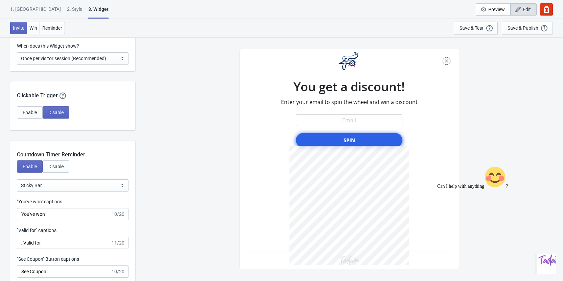
scroll to position [574, 0]
click at [28, 116] on span "Enable" at bounding box center [30, 112] width 14 height 5
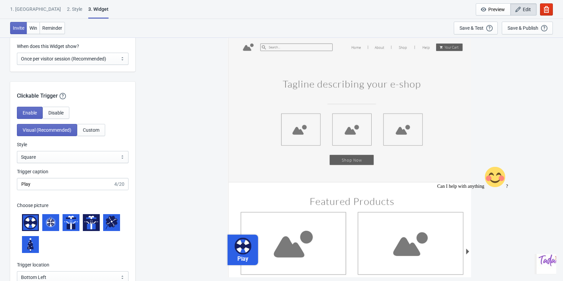
click at [162, 119] on div "Play" at bounding box center [349, 159] width 421 height 244
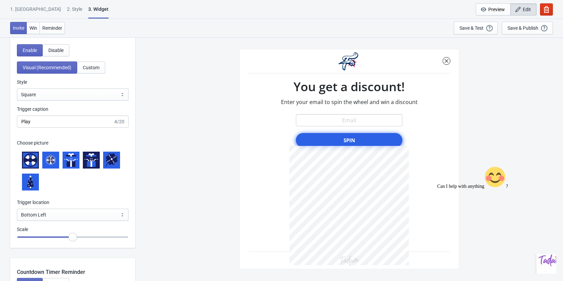
scroll to position [642, 0]
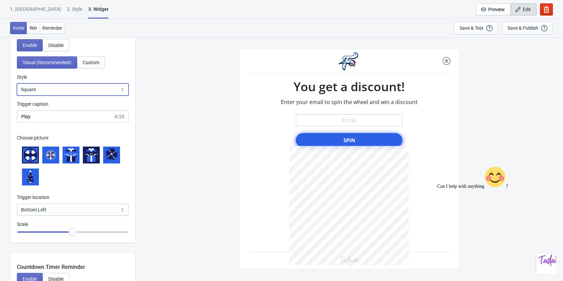
click at [43, 85] on select "Square Circle Tab" at bounding box center [73, 89] width 112 height 12
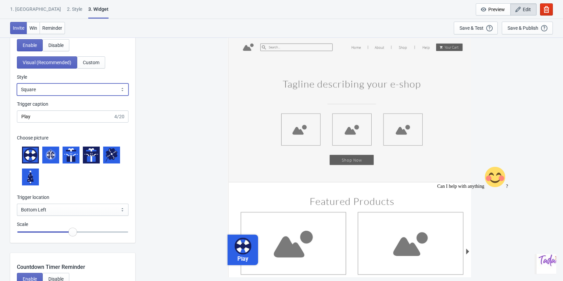
select select "tab"
click at [17, 83] on select "Square Circle Tab" at bounding box center [73, 89] width 112 height 12
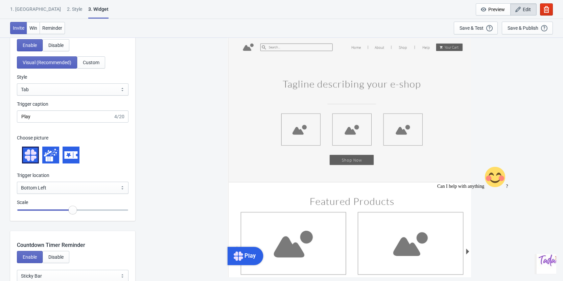
click at [177, 109] on div "Play" at bounding box center [349, 159] width 421 height 244
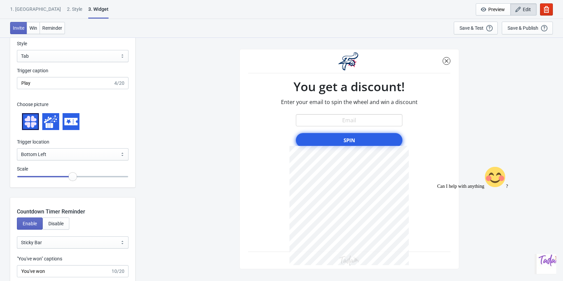
scroll to position [676, 0]
drag, startPoint x: 36, startPoint y: 79, endPoint x: -23, endPoint y: 80, distance: 58.5
click at [40, 81] on input "SPIN and WIN" at bounding box center [64, 83] width 94 height 12
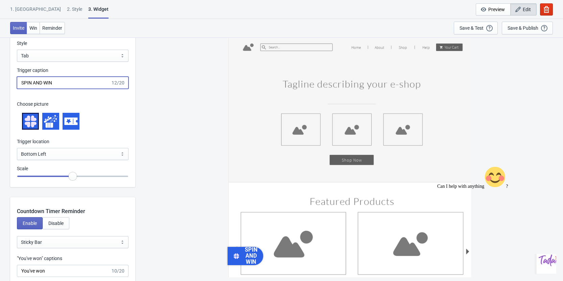
drag, startPoint x: 55, startPoint y: 81, endPoint x: 34, endPoint y: 85, distance: 22.0
click at [34, 85] on input "SPIN AND WIN" at bounding box center [64, 83] width 94 height 12
type input "SPIN!"
click at [53, 124] on icon at bounding box center [51, 122] width 14 height 14
click at [66, 124] on icon at bounding box center [70, 121] width 13 height 7
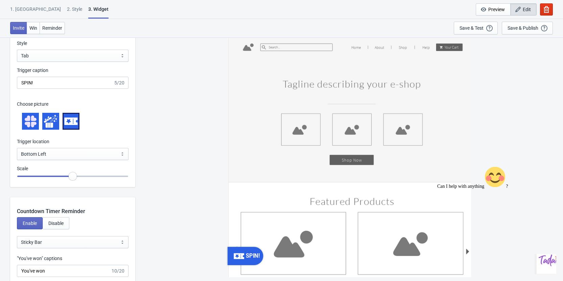
click at [182, 150] on div "SPIN!" at bounding box center [349, 159] width 421 height 244
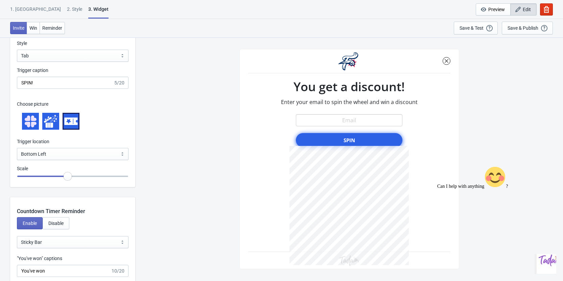
drag, startPoint x: 73, startPoint y: 176, endPoint x: 69, endPoint y: 177, distance: 3.8
type input "0.95"
click at [69, 177] on input "range" at bounding box center [73, 176] width 112 height 12
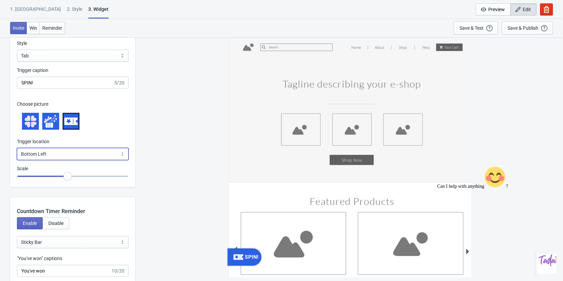
click at [111, 152] on select "Bottom Left Bottom Right Middle Left Middle Right Top Left Top Right" at bounding box center [73, 154] width 112 height 12
click at [17, 148] on select "Bottom Left Bottom Right Middle Left Middle Right Top Left Top Right" at bounding box center [73, 154] width 112 height 12
click at [205, 162] on div "SPIN!" at bounding box center [349, 159] width 421 height 244
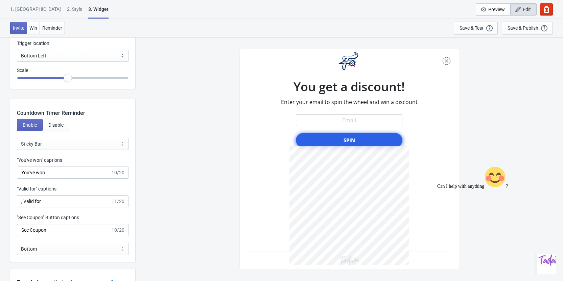
scroll to position [777, 0]
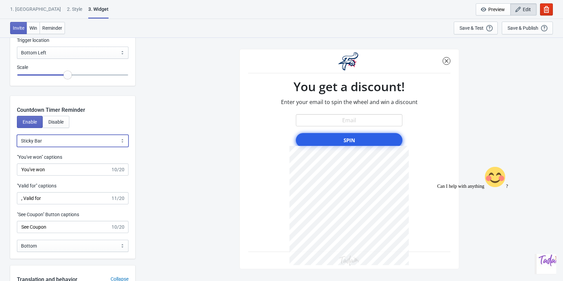
click at [50, 140] on select "Bubble Sticky Bar" at bounding box center [73, 141] width 112 height 12
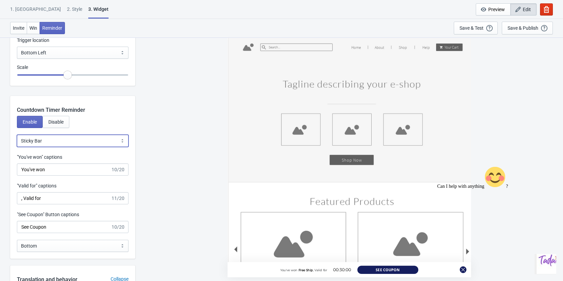
click at [50, 140] on select "Bubble Sticky Bar" at bounding box center [73, 141] width 112 height 12
click at [58, 122] on span "Disable" at bounding box center [55, 121] width 15 height 5
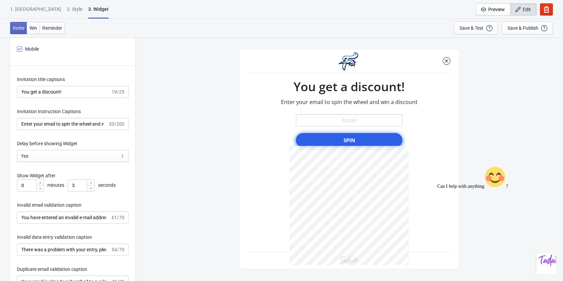
scroll to position [946, 0]
drag, startPoint x: 66, startPoint y: 91, endPoint x: -20, endPoint y: 92, distance: 86.2
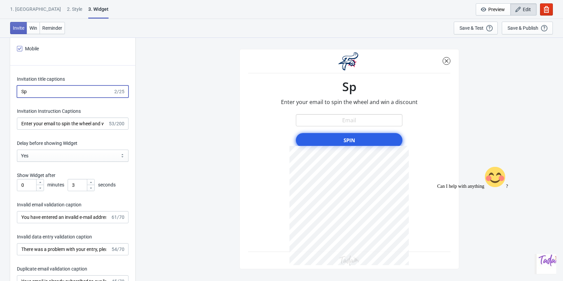
type input "S"
type input "H"
type input "Spin and Win!"
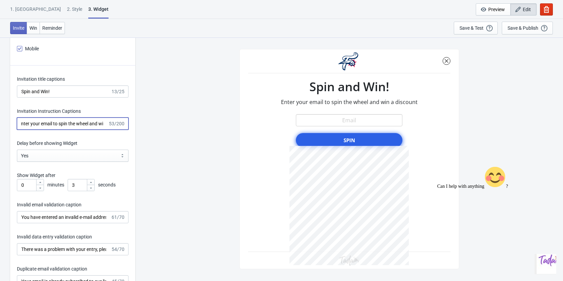
scroll to position [0, 0]
drag, startPoint x: 100, startPoint y: 124, endPoint x: 14, endPoint y: 111, distance: 87.8
click at [14, 111] on div "Invitation title captions Spin and Win! 13/25 Invitation Instruction Captions E…" at bounding box center [72, 226] width 125 height 320
drag, startPoint x: 92, startPoint y: 123, endPoint x: 58, endPoint y: 125, distance: 34.5
click at [58, 125] on input "Enter your email and win a discount on" at bounding box center [62, 124] width 91 height 12
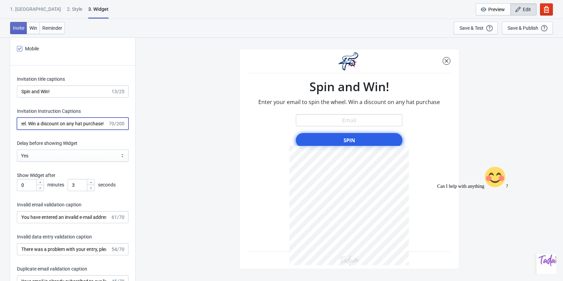
scroll to position [0, 67]
click at [81, 123] on input "Enter your email to spin the wheel. Win a discount on any hat purchase!" at bounding box center [62, 124] width 91 height 12
click at [443, 131] on div at bounding box center [349, 159] width 220 height 220
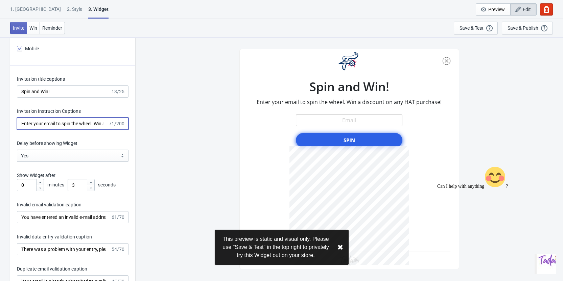
click at [96, 124] on input "Enter your email to spin the wheel. Win a discount on any HAT purchase!" at bounding box center [62, 124] width 91 height 12
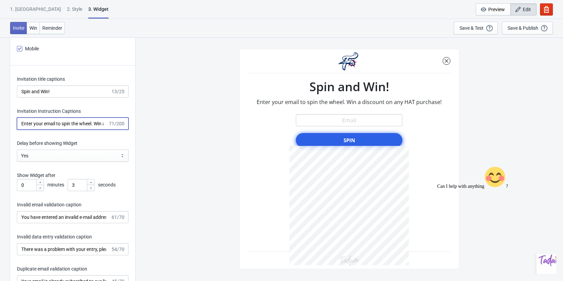
scroll to position [0, 69]
drag, startPoint x: 95, startPoint y: 122, endPoint x: 160, endPoint y: 124, distance: 64.9
click at [160, 124] on div "What information do you want to collect? Ask visitors for to fill in our questi…" at bounding box center [281, 58] width 563 height 1935
click at [95, 125] on input "Enter your email to spin the wheel. Win a discount on a purchase of a HAT!" at bounding box center [62, 124] width 91 height 12
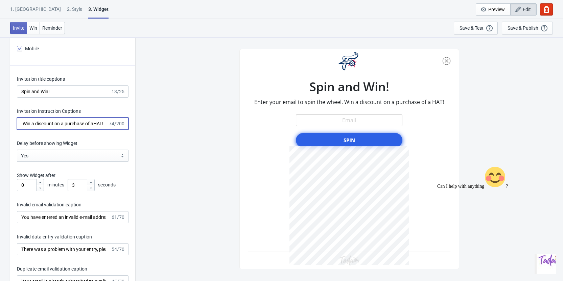
scroll to position [0, 72]
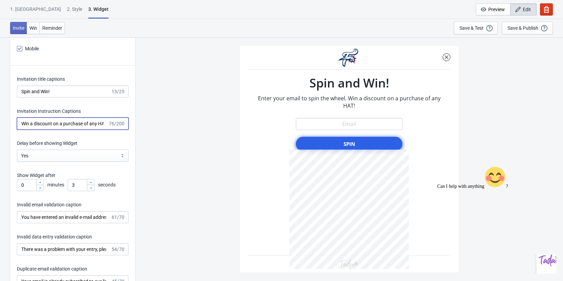
type input "Enter your email to spin the wheel. Win a discount on a purchase of any HAT!"
click at [170, 140] on div "HATFREESHIP Spin and Win! Enter your email to spin the wheel. Win a discount on…" at bounding box center [349, 159] width 421 height 244
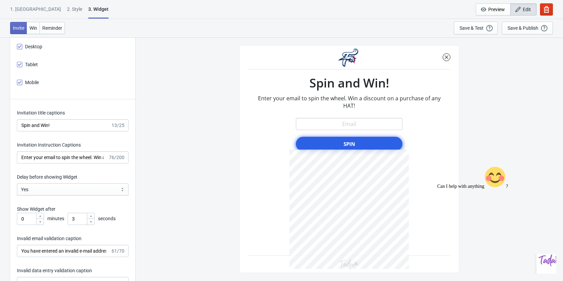
scroll to position [946, 0]
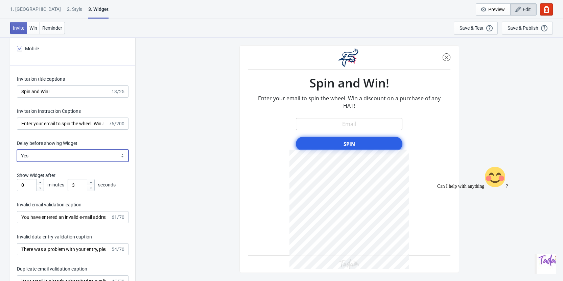
click at [43, 156] on select "Yes No" at bounding box center [73, 156] width 112 height 12
click at [17, 150] on select "Yes No" at bounding box center [73, 156] width 112 height 12
click at [149, 172] on div "HATFREESHIP Spin and Win! Enter your email to spin the wheel. Win a discount on…" at bounding box center [349, 159] width 421 height 244
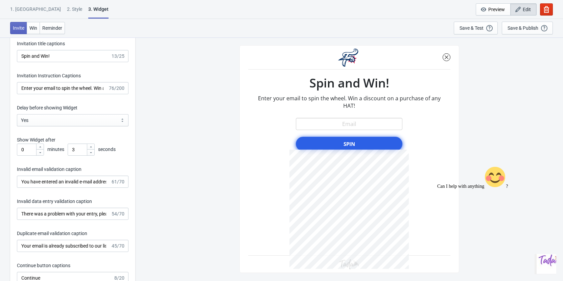
scroll to position [1048, 0]
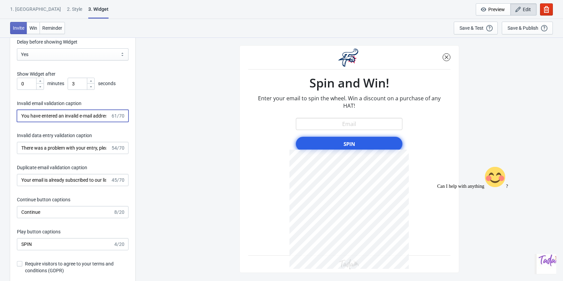
click at [49, 114] on input "You have entered an invalid e-mail address. Please try again." at bounding box center [64, 116] width 94 height 12
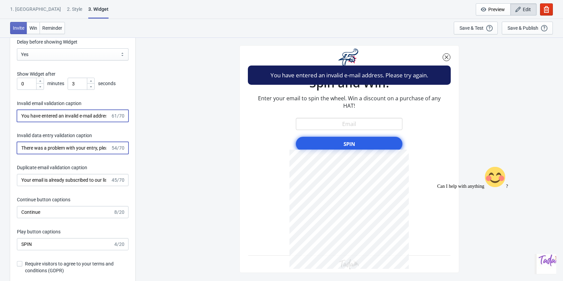
click at [56, 149] on input "There was a problem with your entry, please try again." at bounding box center [64, 148] width 94 height 12
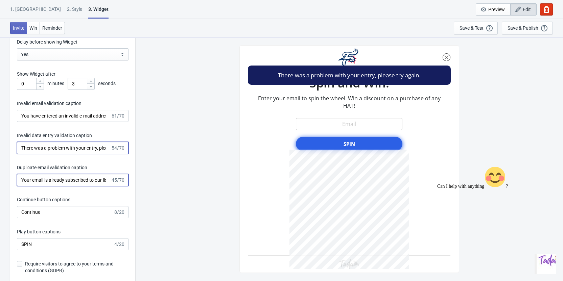
click at [63, 178] on input "Your email is already subscribed to our list." at bounding box center [64, 180] width 94 height 12
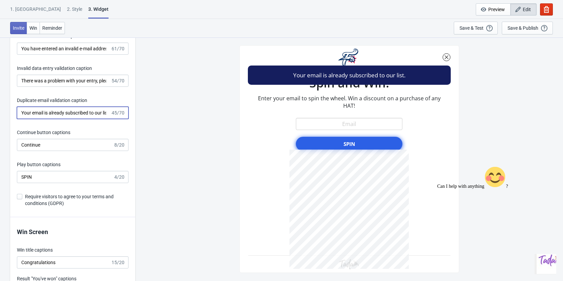
scroll to position [1115, 0]
click at [45, 141] on input "Continue" at bounding box center [65, 145] width 96 height 12
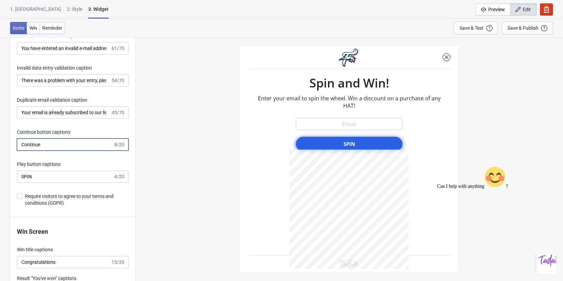
click at [160, 183] on div "HATFREESHIP Spin and Win! Enter your email to spin the wheel. Win a discount on…" at bounding box center [349, 159] width 421 height 244
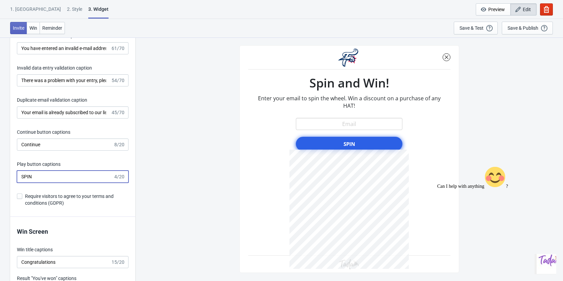
click at [53, 173] on input "SPIN" at bounding box center [65, 177] width 96 height 12
click at [169, 187] on div "HATFREESHIP Spin and Win! Enter your email to spin the wheel. Win a discount on…" at bounding box center [349, 159] width 421 height 244
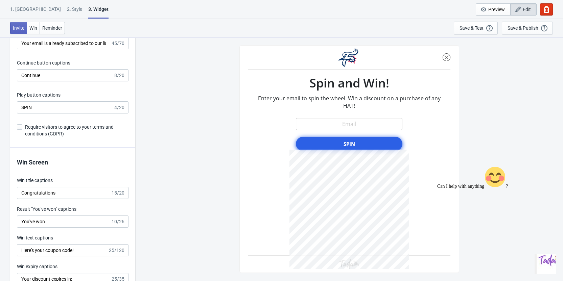
scroll to position [1250, 0]
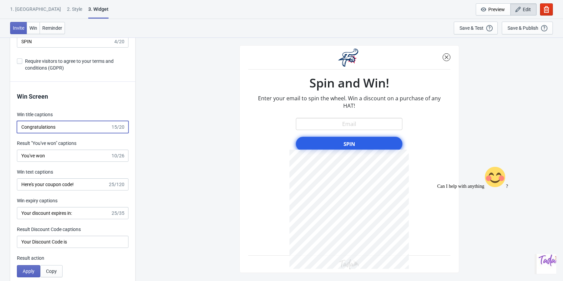
click at [67, 130] on input "Congratulations" at bounding box center [64, 127] width 94 height 12
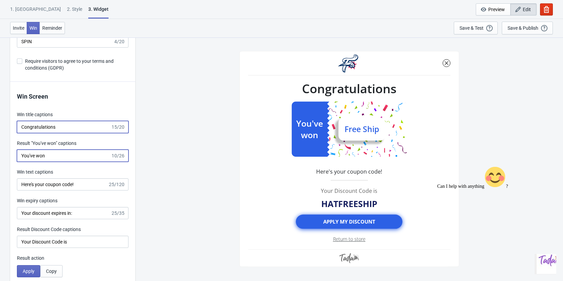
click at [63, 155] on input "You've won" at bounding box center [64, 156] width 94 height 12
drag, startPoint x: 56, startPoint y: 155, endPoint x: -6, endPoint y: 154, distance: 61.5
type input "HAT DEAL OFFER"
click at [163, 159] on div "HATFREESHIP Congratulations Free Ship HAT DEAL OFFER .prefix__cls-4{fill:#7c00f…" at bounding box center [349, 159] width 421 height 244
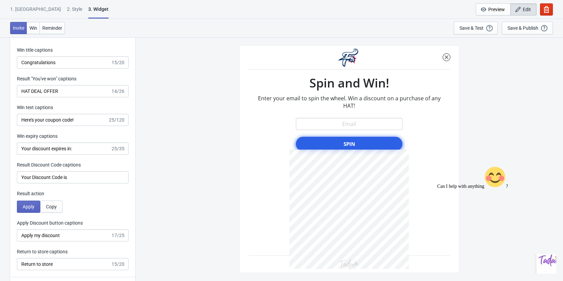
scroll to position [1318, 0]
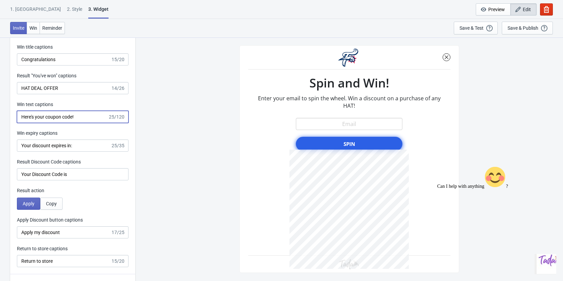
click at [82, 119] on input "Here's your coupon code!" at bounding box center [62, 117] width 91 height 12
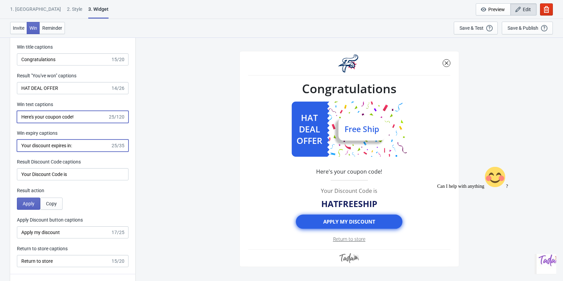
click at [84, 144] on input "Your discount expires in:" at bounding box center [64, 146] width 94 height 12
click at [83, 147] on input "Your discount expires in:" at bounding box center [64, 146] width 94 height 12
drag, startPoint x: 83, startPoint y: 147, endPoint x: -2, endPoint y: 146, distance: 85.2
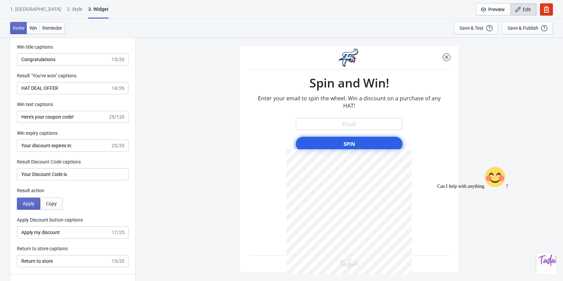
click at [113, 146] on div "Your discount expires in: 25/35" at bounding box center [73, 146] width 112 height 12
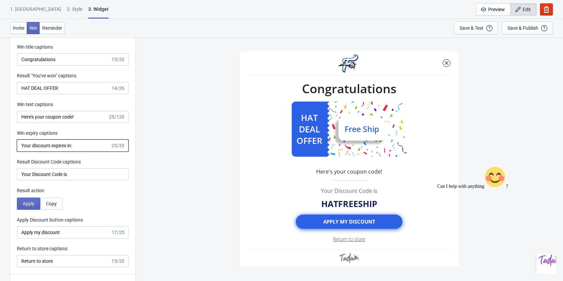
click at [101, 147] on input "Your discount expires in:" at bounding box center [64, 146] width 94 height 12
click at [170, 163] on div "HATFREESHIP Congratulations Free Ship HAT DEAL OFFER .prefix__cls-4{fill:#7c00f…" at bounding box center [349, 159] width 421 height 244
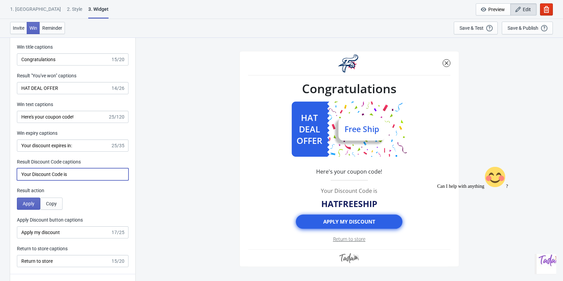
click at [95, 176] on input "Your Discount Code is" at bounding box center [73, 174] width 112 height 12
drag, startPoint x: 95, startPoint y: 176, endPoint x: -28, endPoint y: 170, distance: 122.8
type input "Your Hat Discount Code is:"
click at [164, 199] on div "HATFREESHIP Congratulations Free Ship HAT DEAL OFFER .prefix__cls-4{fill:#7c00f…" at bounding box center [349, 159] width 421 height 244
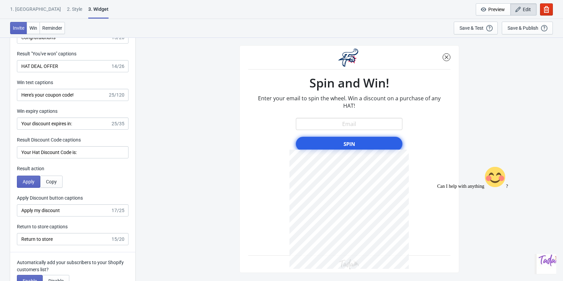
scroll to position [1352, 0]
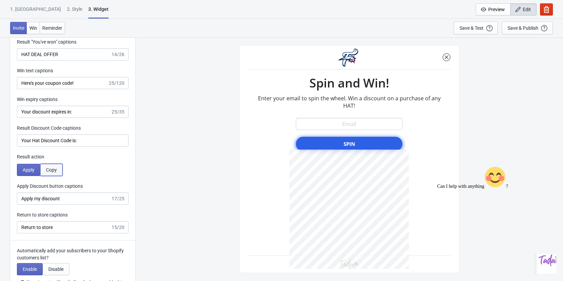
click at [47, 169] on span "Copy" at bounding box center [51, 169] width 11 height 5
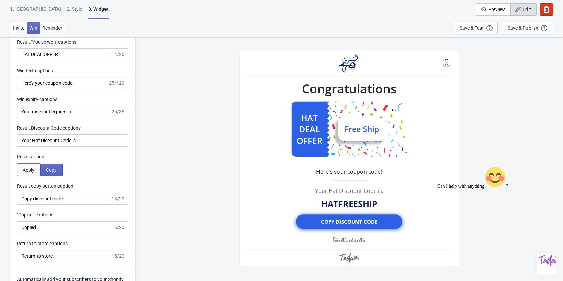
click at [27, 172] on span "Apply" at bounding box center [29, 169] width 12 height 5
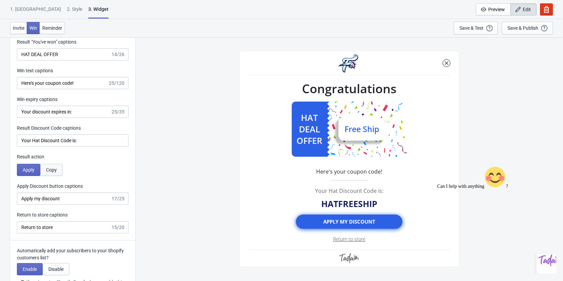
click at [52, 172] on span "Copy" at bounding box center [51, 169] width 11 height 5
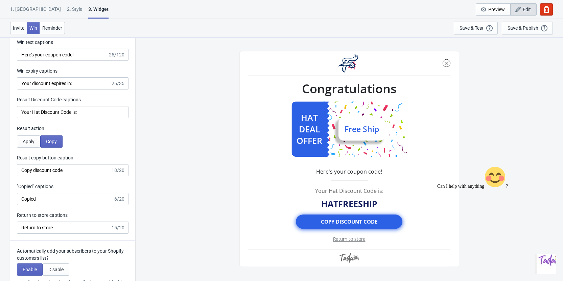
scroll to position [1419, 0]
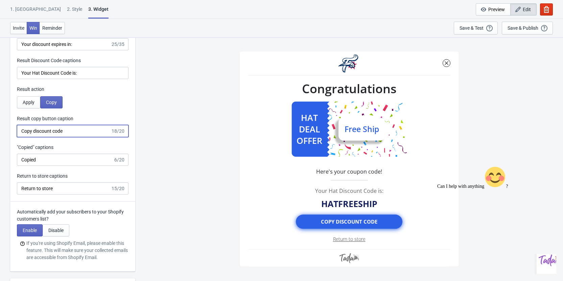
click at [81, 128] on input "Copy discount code" at bounding box center [64, 131] width 94 height 12
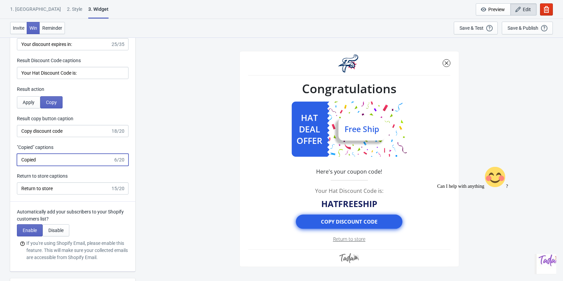
click at [72, 161] on input "Copied" at bounding box center [65, 160] width 96 height 12
click at [73, 191] on input "Return to store" at bounding box center [64, 188] width 94 height 12
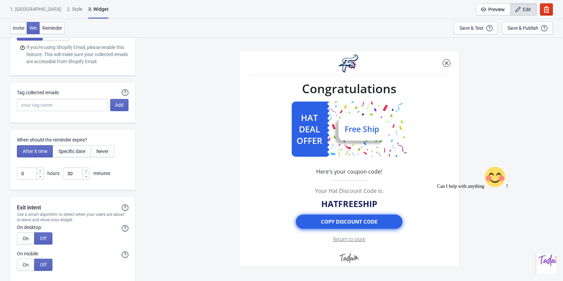
scroll to position [1656, 0]
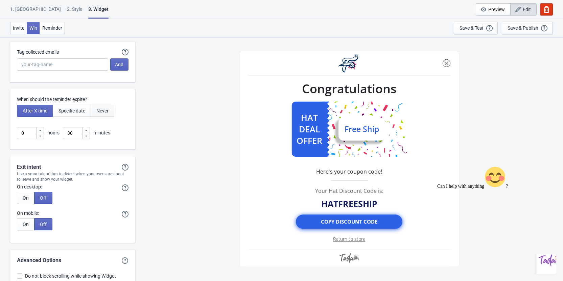
click at [104, 109] on span "Never" at bounding box center [102, 110] width 12 height 5
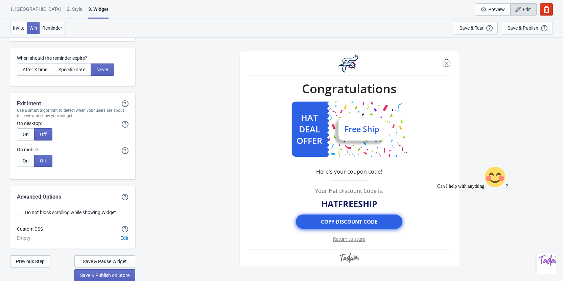
scroll to position [1697, 0]
click at [156, 161] on div "HATFREESHIP Congratulations Free Ship HAT DEAL OFFER .prefix__cls-4{fill:#7c00f…" at bounding box center [349, 159] width 421 height 244
click at [476, 27] on div "Save & Test" at bounding box center [471, 27] width 24 height 5
click at [204, 61] on div "HATFREESHIP Congratulations Free Ship HAT DEAL OFFER .prefix__cls-4{fill:#7c00f…" at bounding box center [349, 159] width 421 height 244
click at [52, 29] on span "Reminder" at bounding box center [52, 27] width 20 height 5
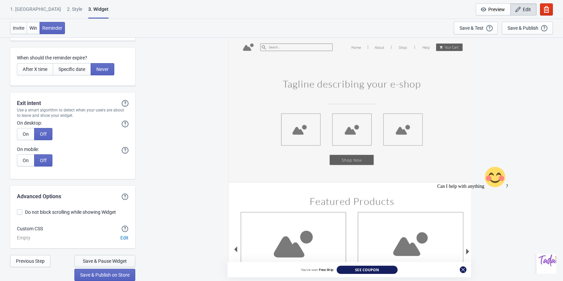
click at [97, 262] on span "Save & Pause Widget" at bounding box center [105, 260] width 44 height 5
